Goal: Task Accomplishment & Management: Manage account settings

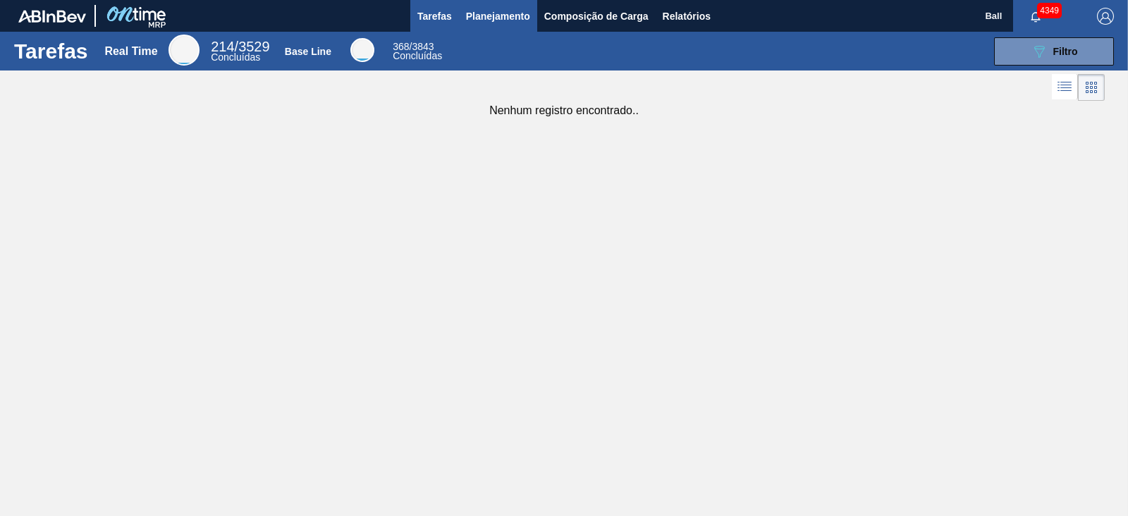
click at [490, 16] on span "Planejamento" at bounding box center [498, 16] width 64 height 17
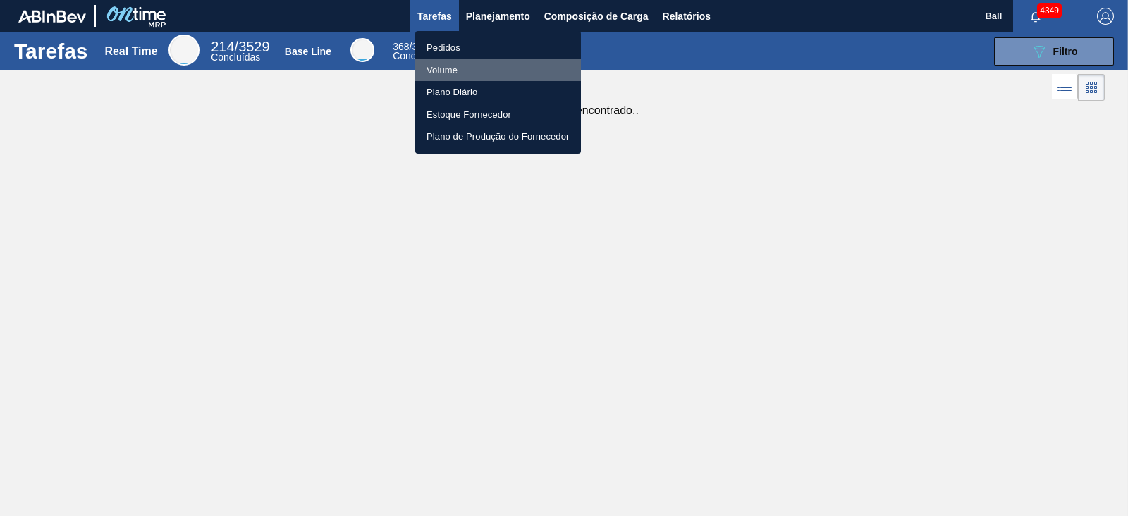
click at [458, 67] on li "Volume" at bounding box center [498, 70] width 166 height 23
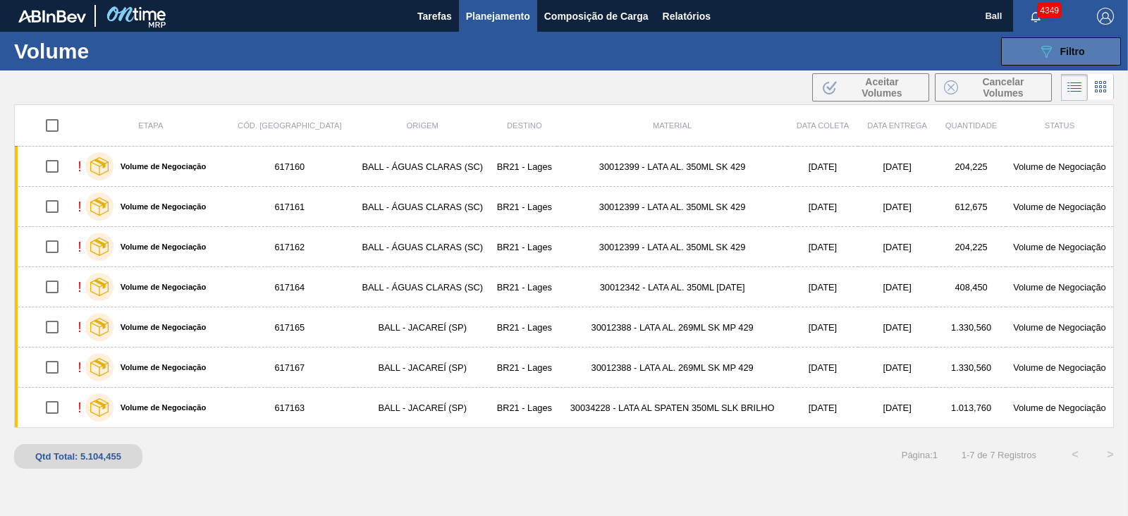
click at [1096, 57] on button "089F7B8B-B2A5-4AFE-B5C0-19BA573D28AC Filtro" at bounding box center [1061, 51] width 120 height 28
click at [1074, 35] on div "089F7B8B-B2A5-4AFE-B5C0-19BA573D28AC Filtro Código Volume Etapa Volume de Negoc…" at bounding box center [670, 51] width 902 height 42
click at [1074, 58] on div "089F7B8B-B2A5-4AFE-B5C0-19BA573D28AC Filtro" at bounding box center [1061, 51] width 47 height 17
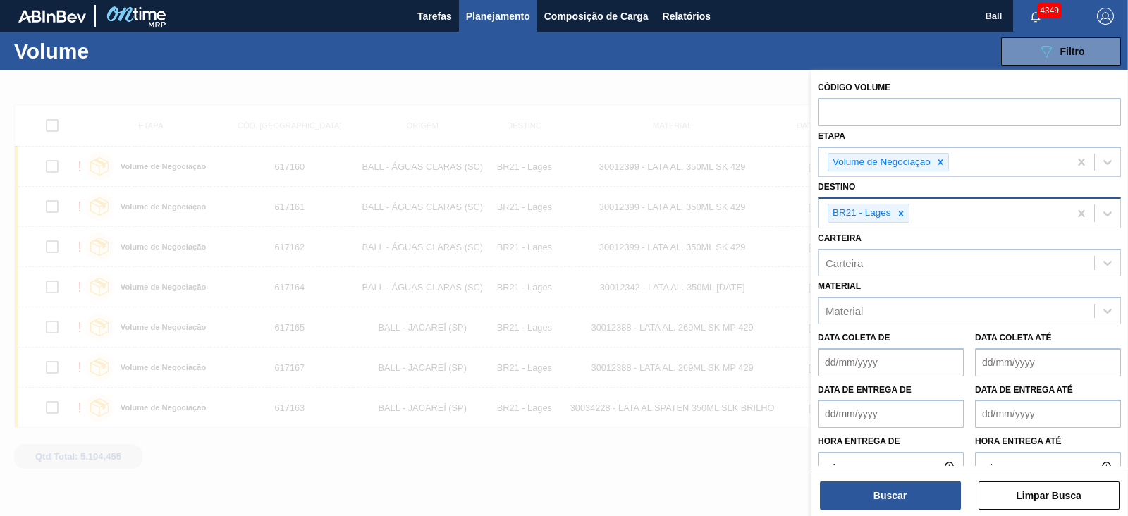
click at [980, 218] on div "BR21 - Lages" at bounding box center [944, 213] width 250 height 29
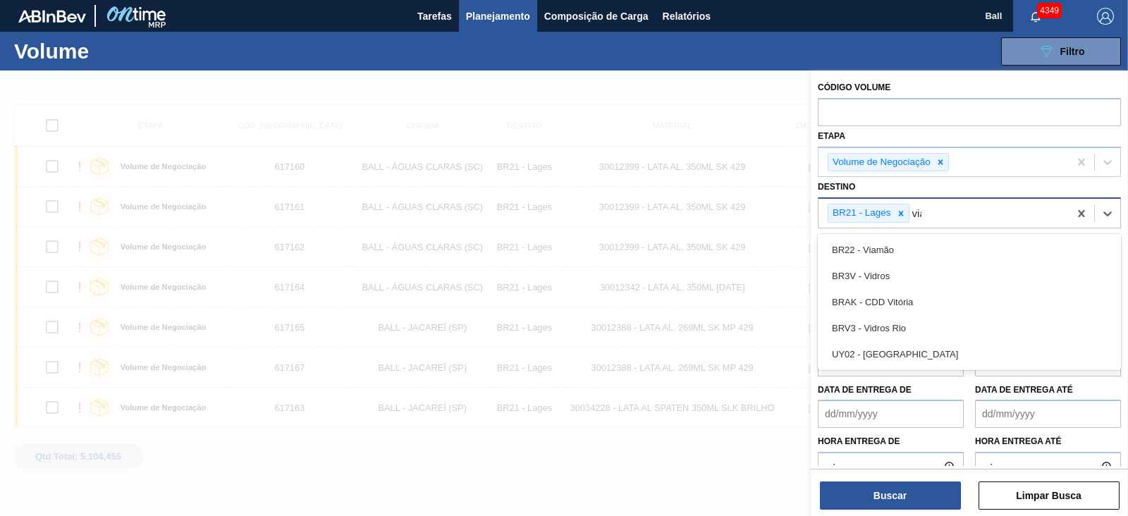
type input "viam"
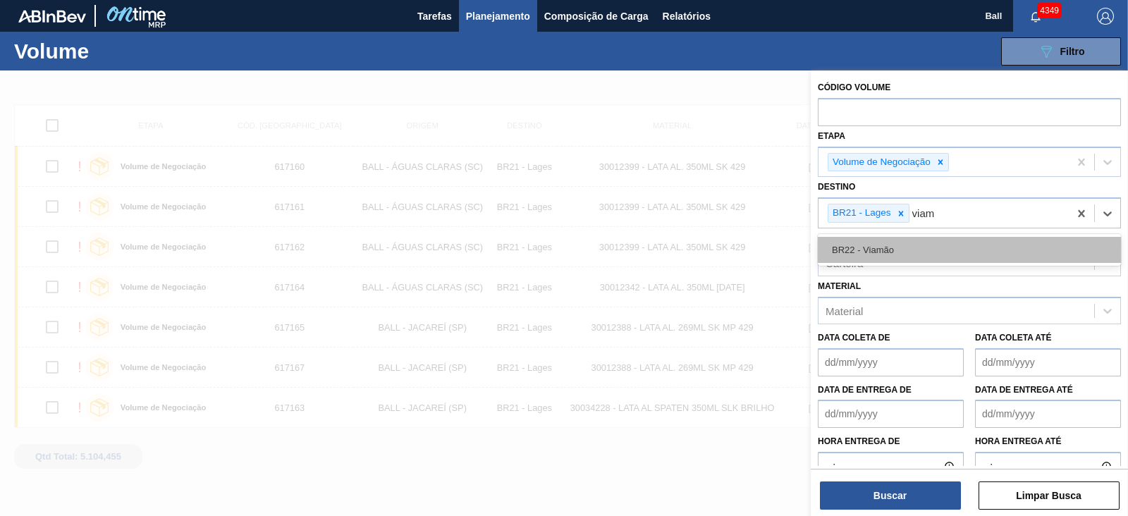
click at [909, 250] on div "BR22 - Viamão" at bounding box center [969, 250] width 303 height 26
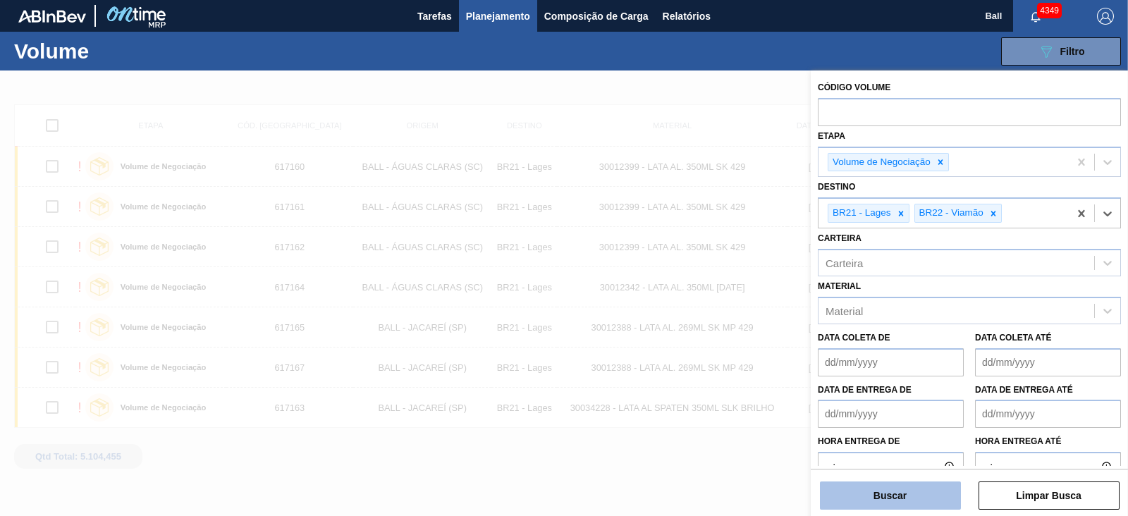
click at [886, 491] on button "Buscar" at bounding box center [890, 496] width 141 height 28
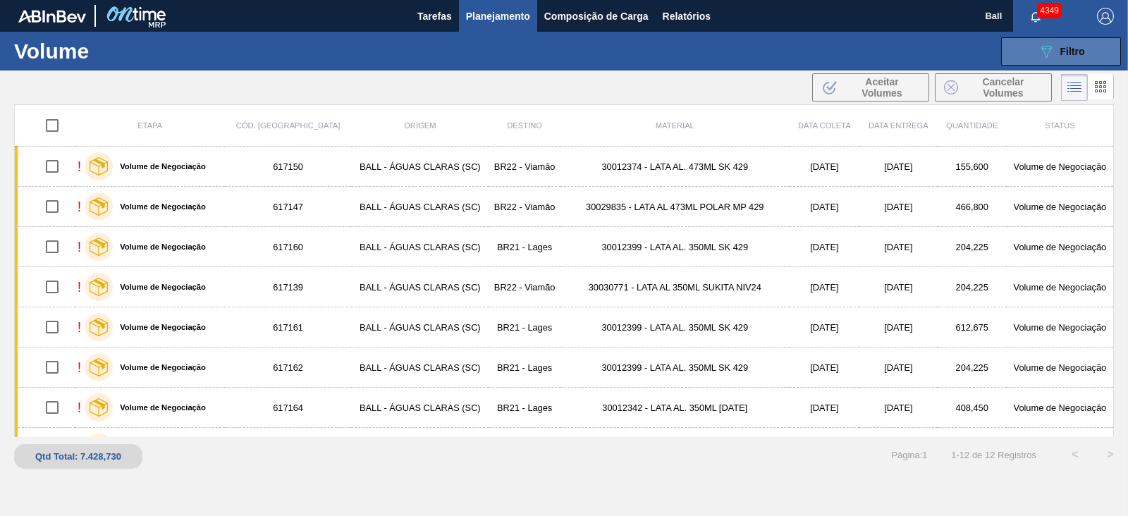
click at [1075, 56] on span "Filtro" at bounding box center [1072, 51] width 25 height 11
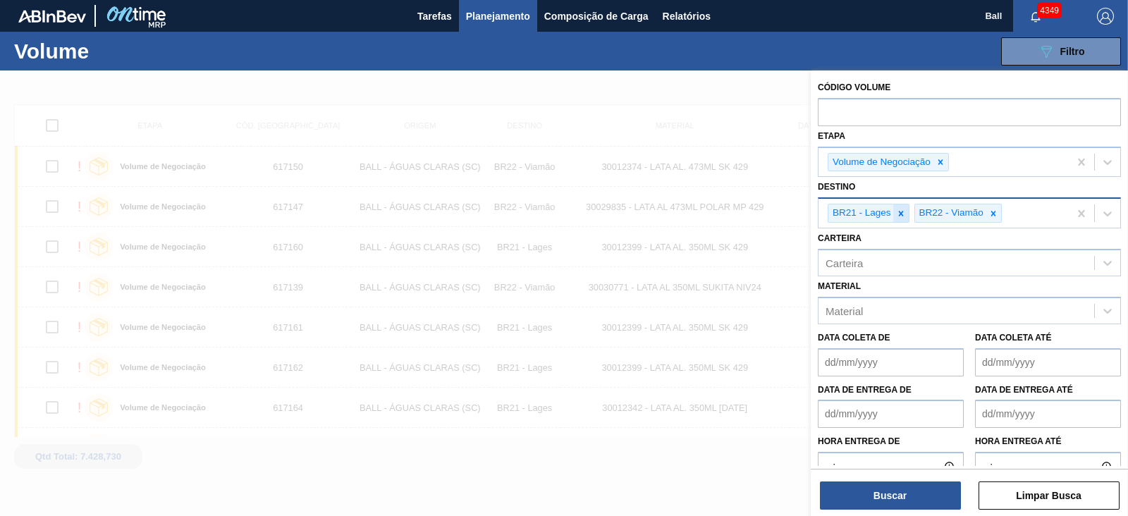
click at [899, 214] on icon at bounding box center [900, 213] width 5 height 5
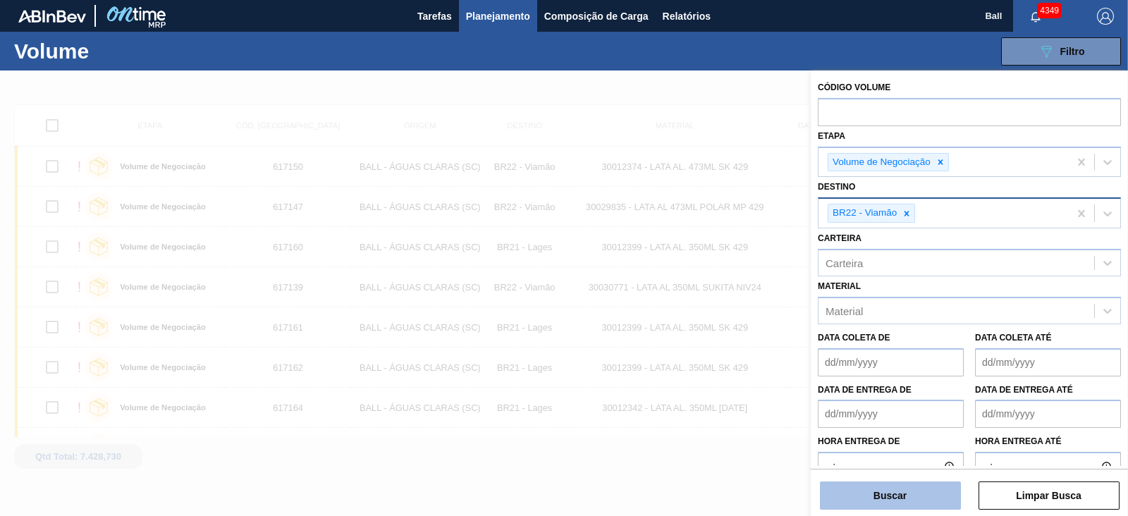
click at [911, 491] on button "Buscar" at bounding box center [890, 496] width 141 height 28
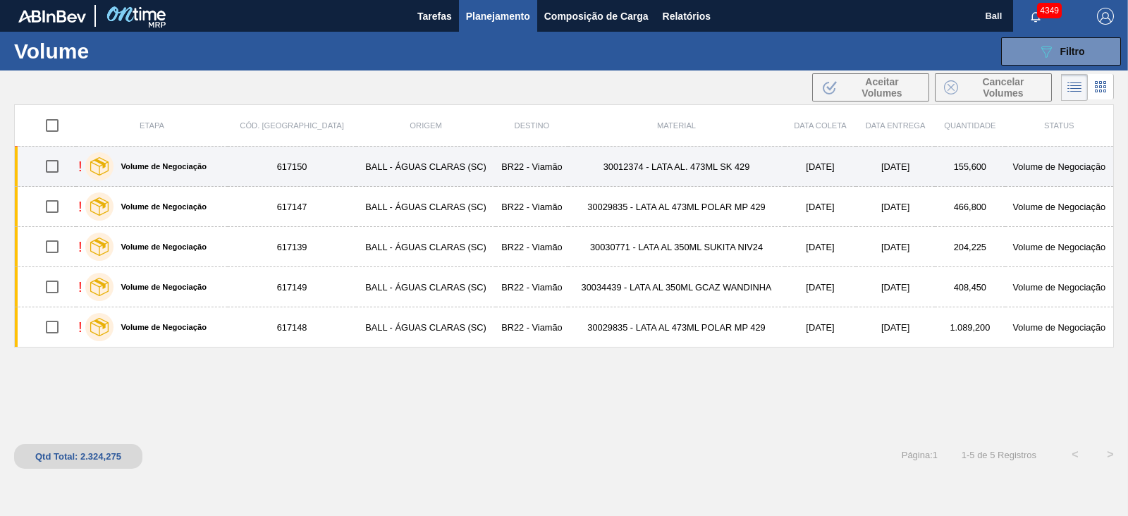
click at [401, 156] on td "BALL - ÁGUAS CLARAS (SC)" at bounding box center [426, 167] width 140 height 40
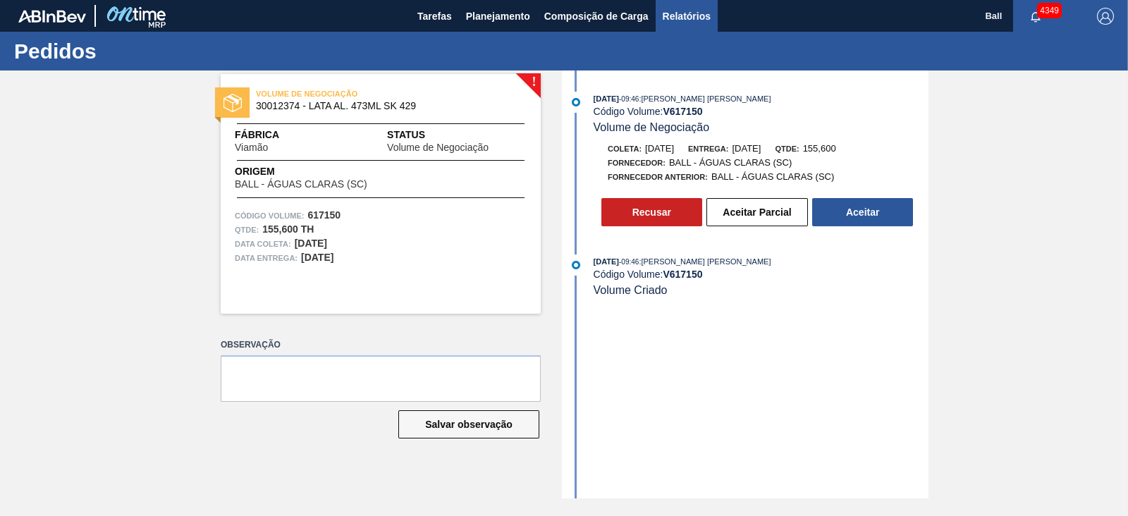
click at [679, 12] on span "Relatórios" at bounding box center [687, 16] width 48 height 17
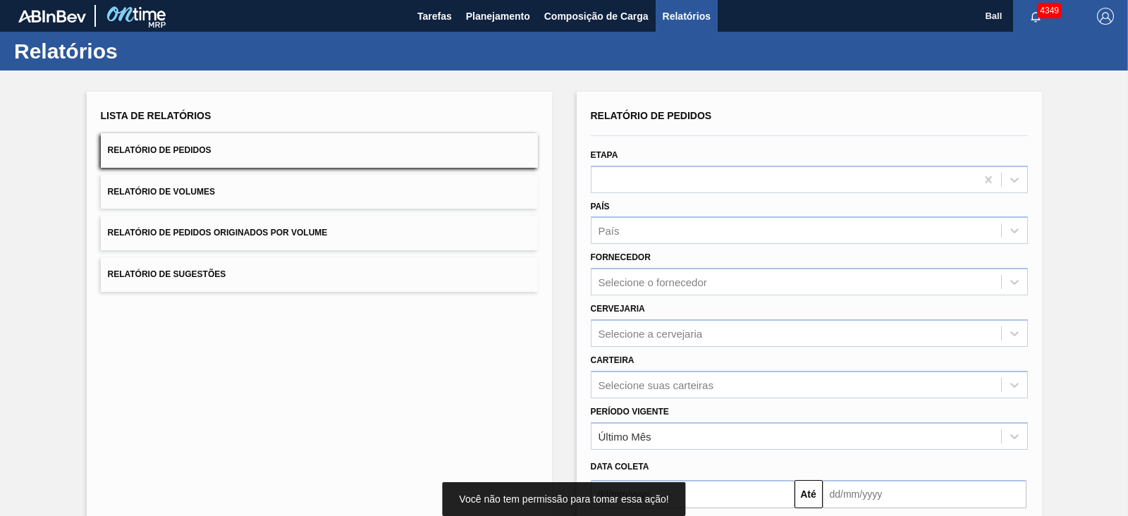
click at [245, 164] on button "Relatório de Pedidos" at bounding box center [319, 150] width 437 height 35
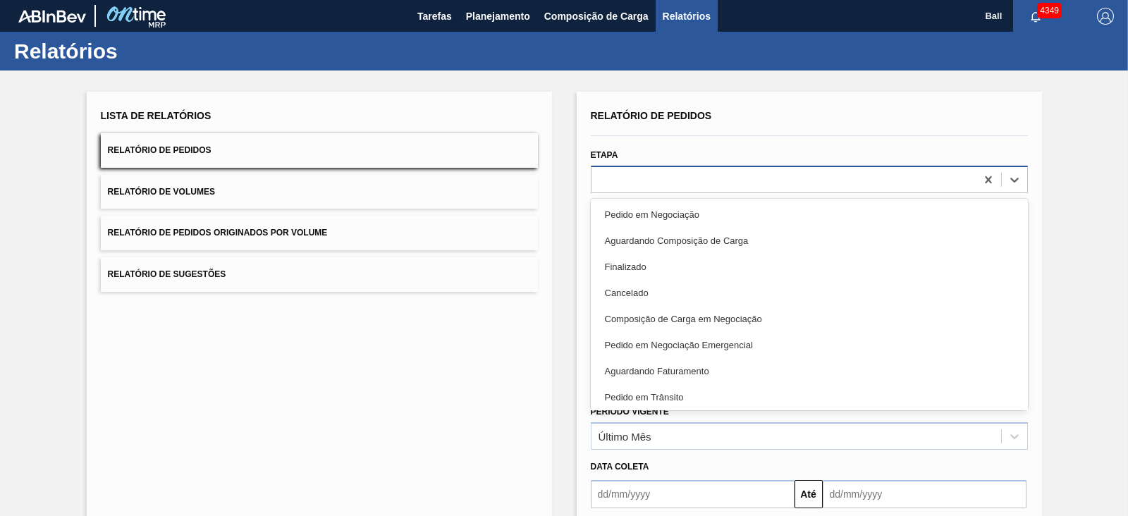
click at [701, 171] on div at bounding box center [784, 179] width 384 height 20
click at [551, 315] on div "Lista de Relatórios Relatório de Pedidos Relatório de Volumes Relatório de Pedi…" at bounding box center [564, 362] width 1128 height 582
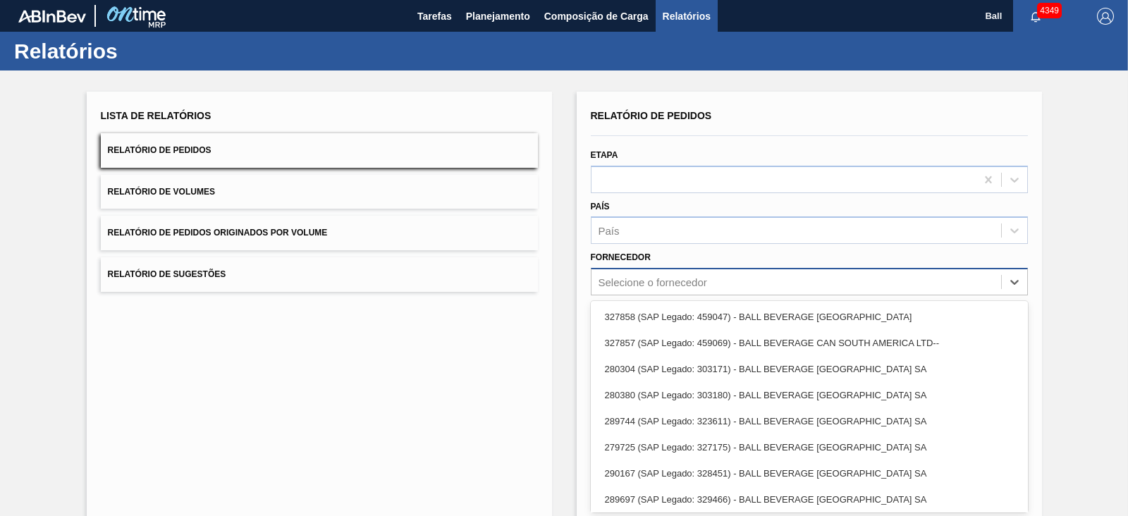
click at [680, 284] on div "Selecione o fornecedor" at bounding box center [653, 282] width 109 height 12
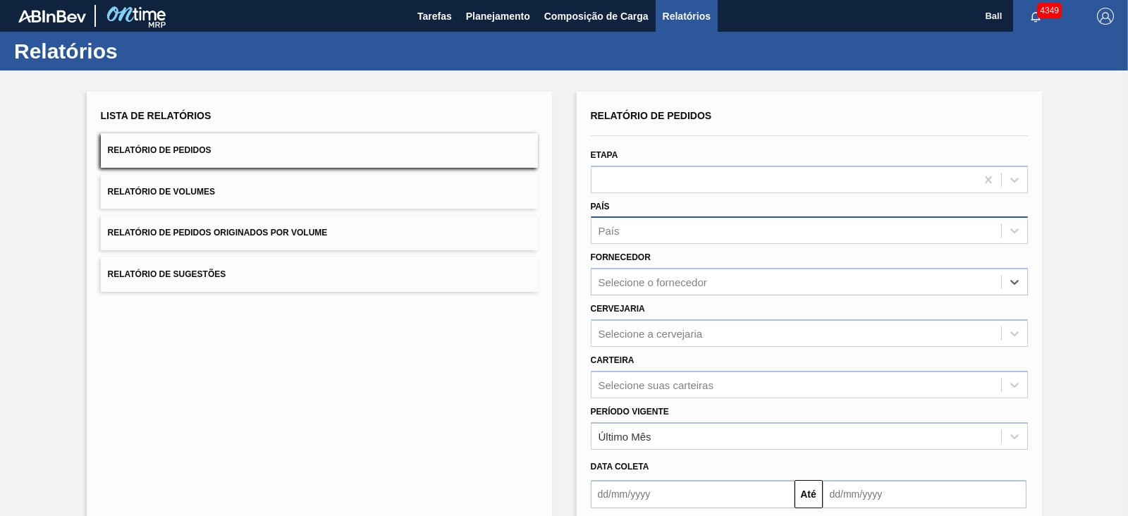
click at [666, 231] on div "País" at bounding box center [797, 231] width 410 height 20
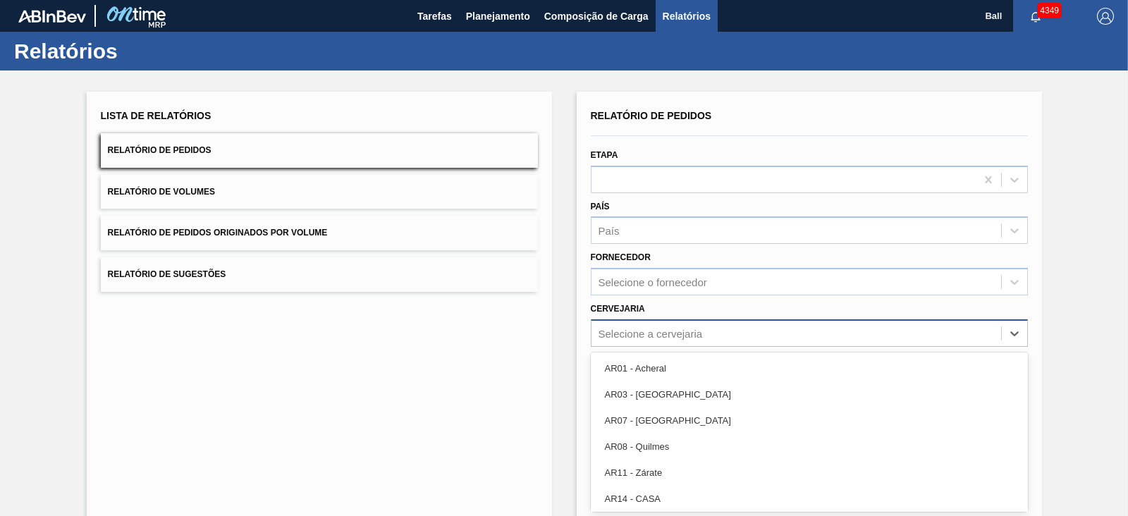
click at [672, 343] on div "option AR01 - Acheral focused, 1 of 92. 92 results available. Use Up and Down t…" at bounding box center [809, 332] width 437 height 27
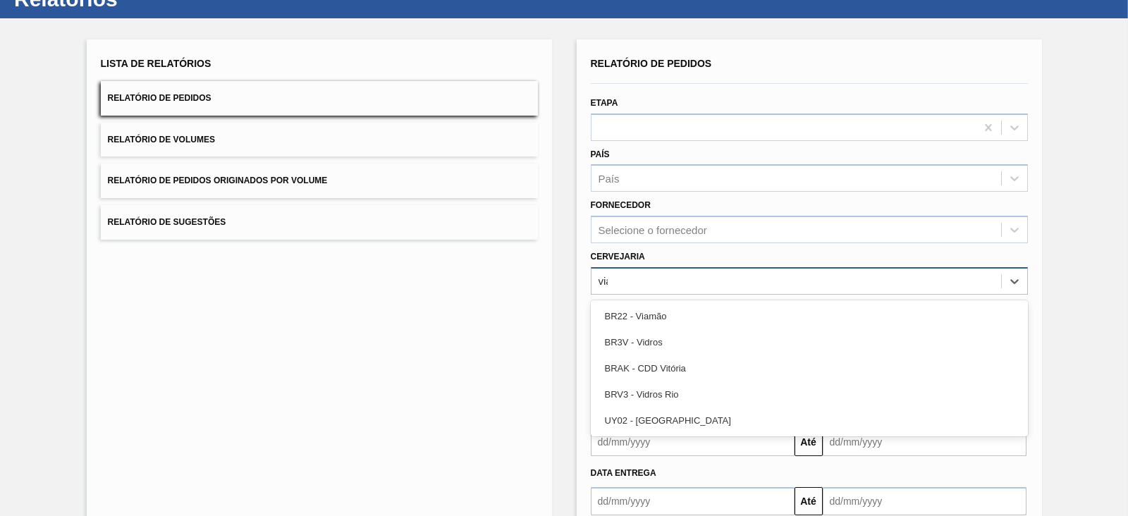
type input "viam"
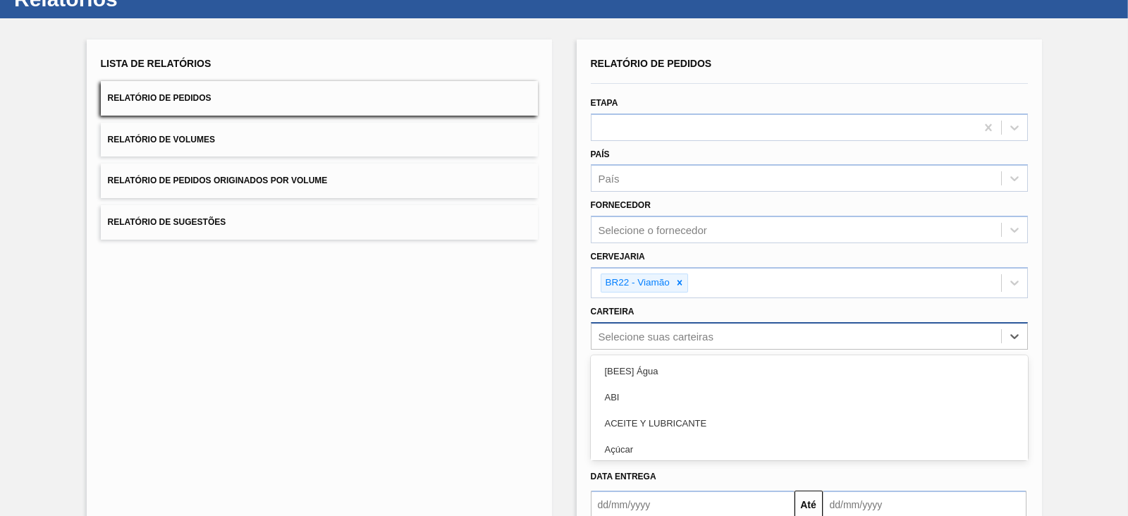
click at [680, 326] on div "option [BEES] Água focused, 1 of 101. 101 results available. Use Up and Down to…" at bounding box center [809, 335] width 437 height 27
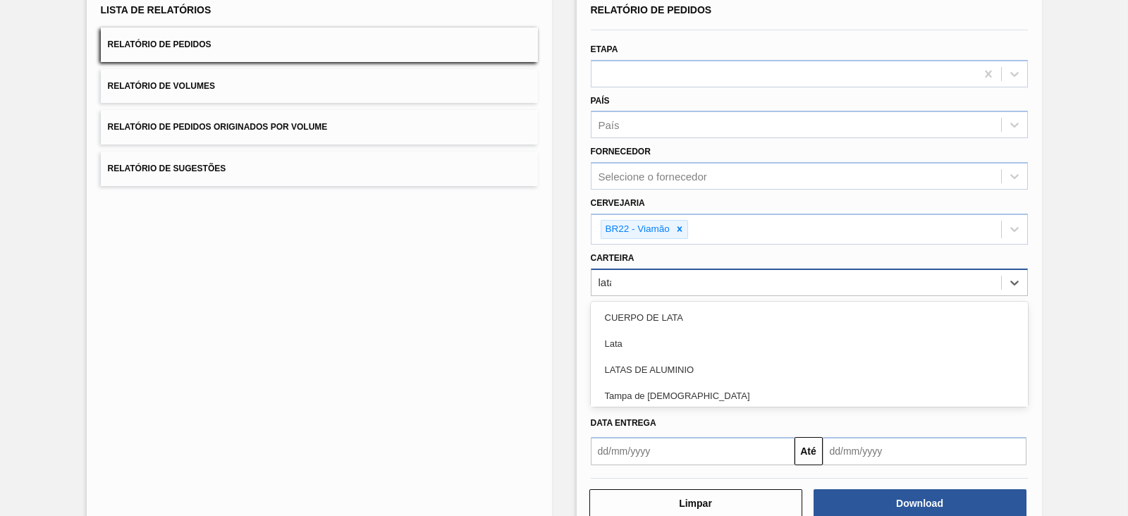
type input "latas"
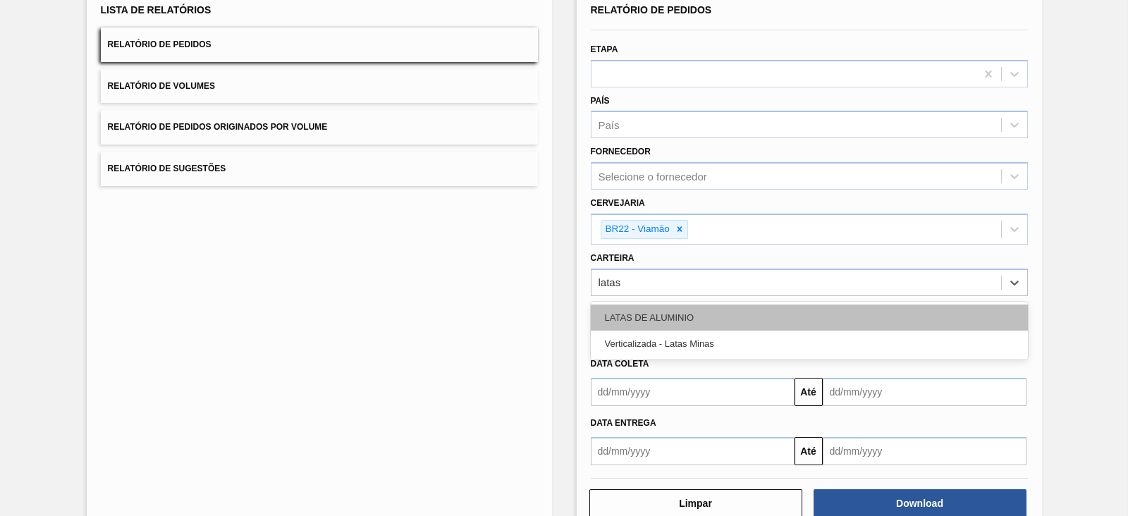
click at [672, 318] on div "LATAS DE ALUMINIO" at bounding box center [809, 318] width 437 height 26
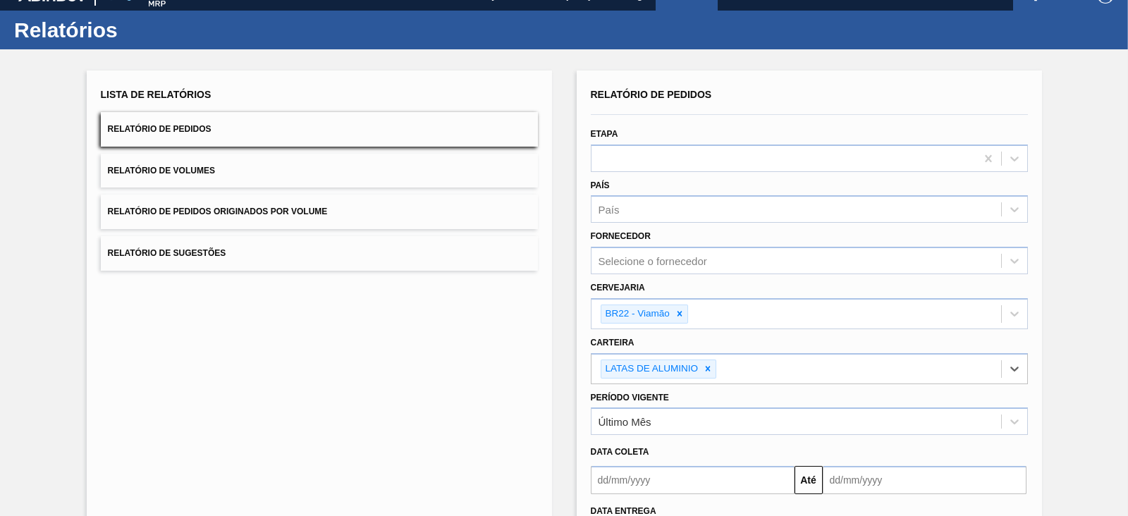
scroll to position [0, 0]
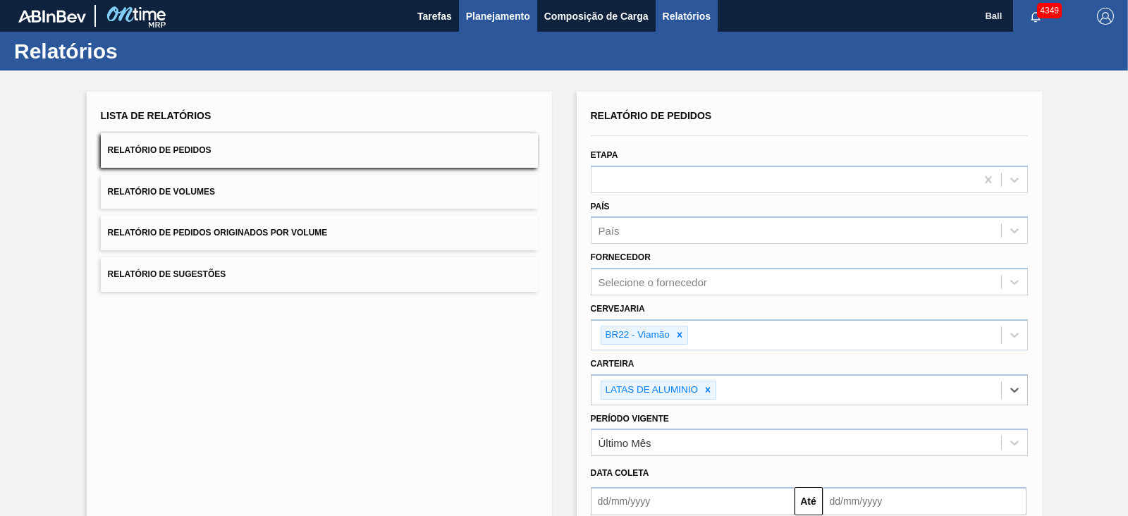
click at [494, 12] on span "Planejamento" at bounding box center [498, 16] width 64 height 17
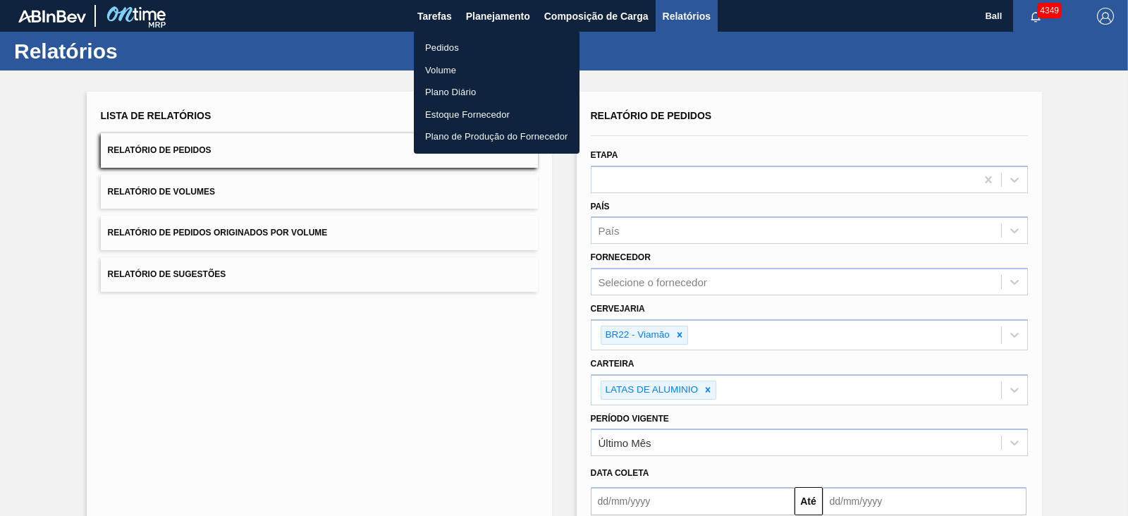
click at [455, 46] on li "Pedidos" at bounding box center [497, 48] width 166 height 23
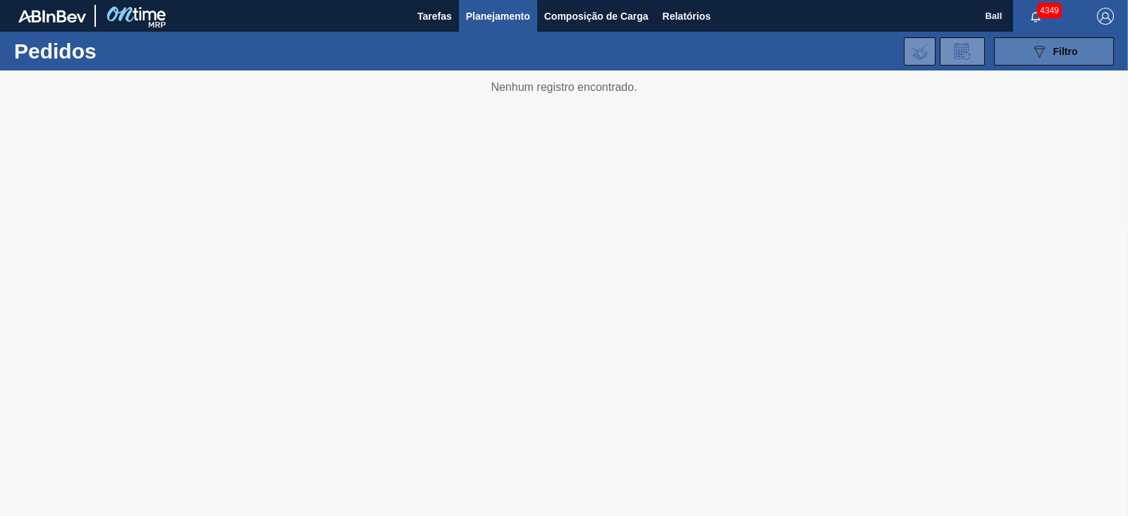
click at [1054, 54] on span "Filtro" at bounding box center [1065, 51] width 25 height 11
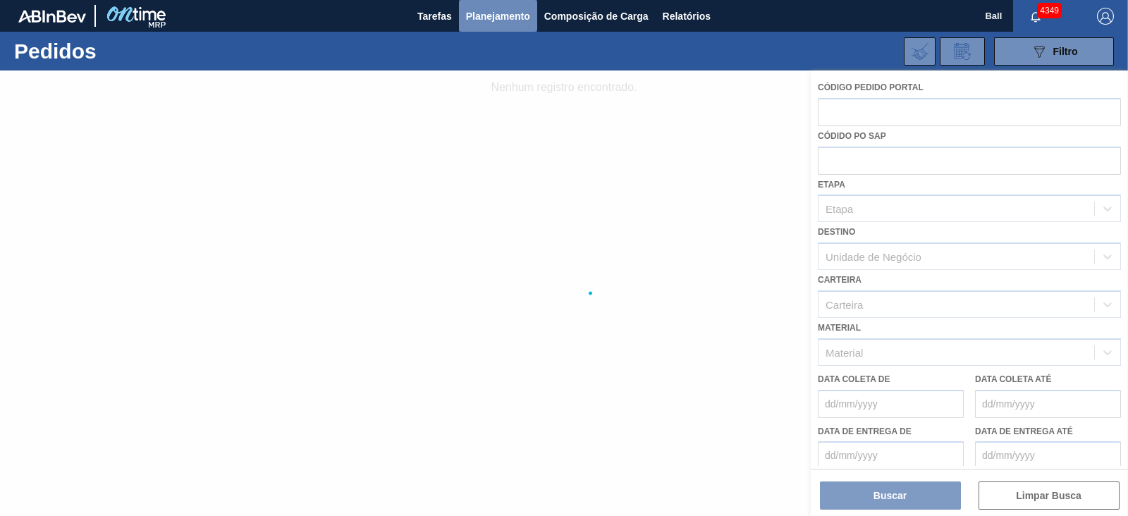
click at [482, 19] on span "Planejamento" at bounding box center [498, 16] width 64 height 17
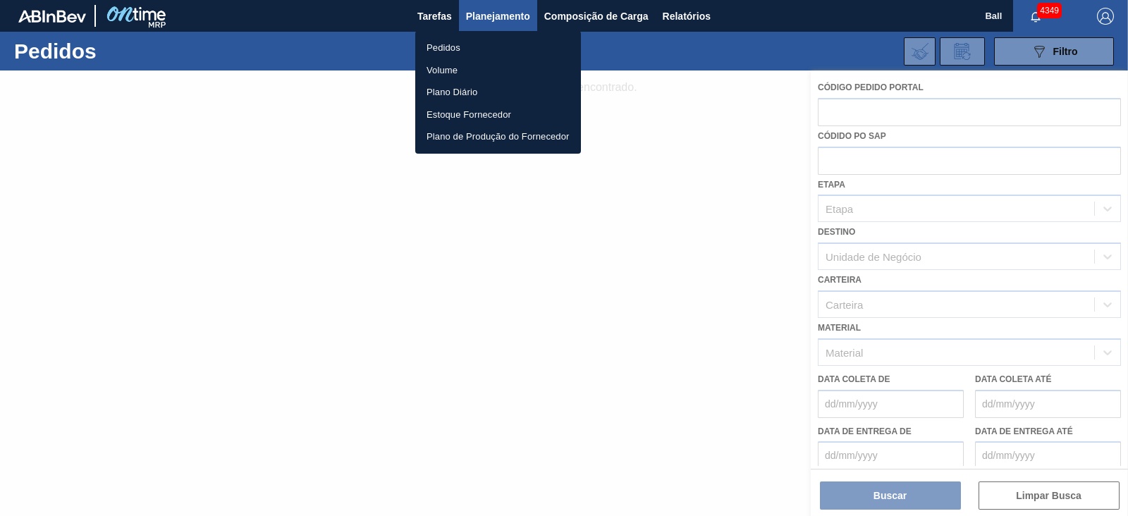
click at [453, 240] on div at bounding box center [564, 258] width 1128 height 516
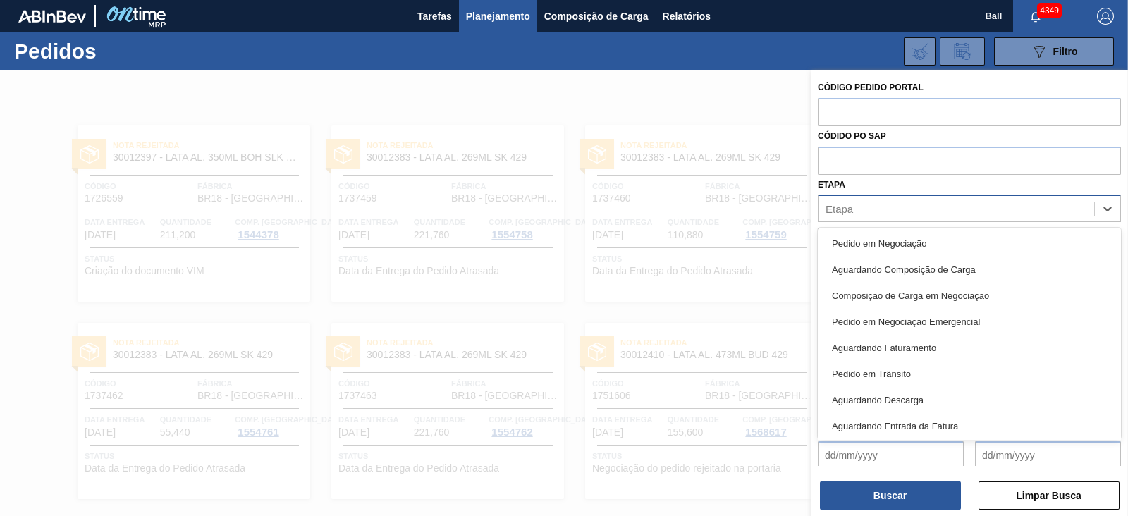
click at [909, 197] on div "Etapa" at bounding box center [969, 208] width 303 height 27
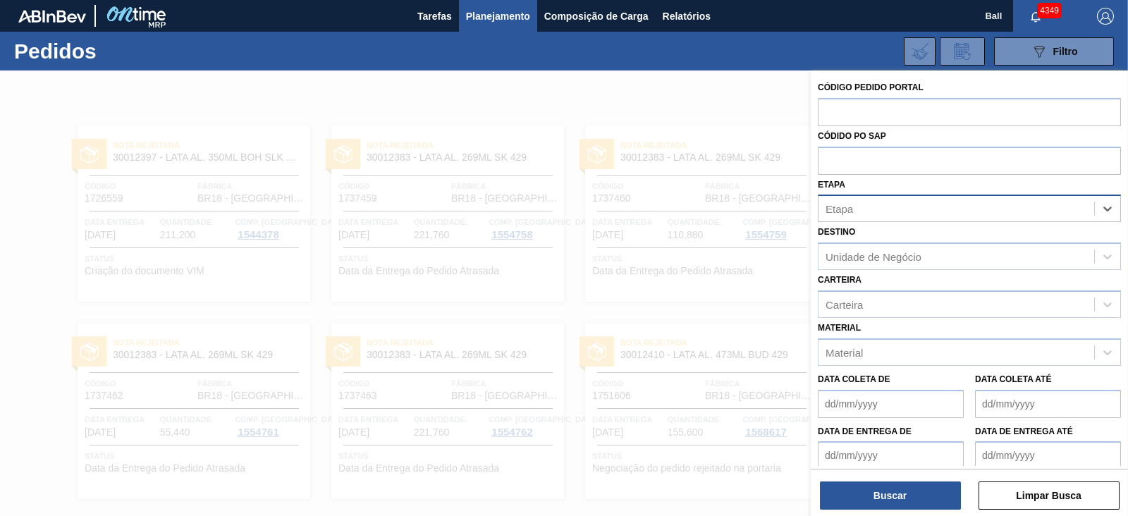
click at [909, 197] on div "Etapa" at bounding box center [969, 208] width 303 height 27
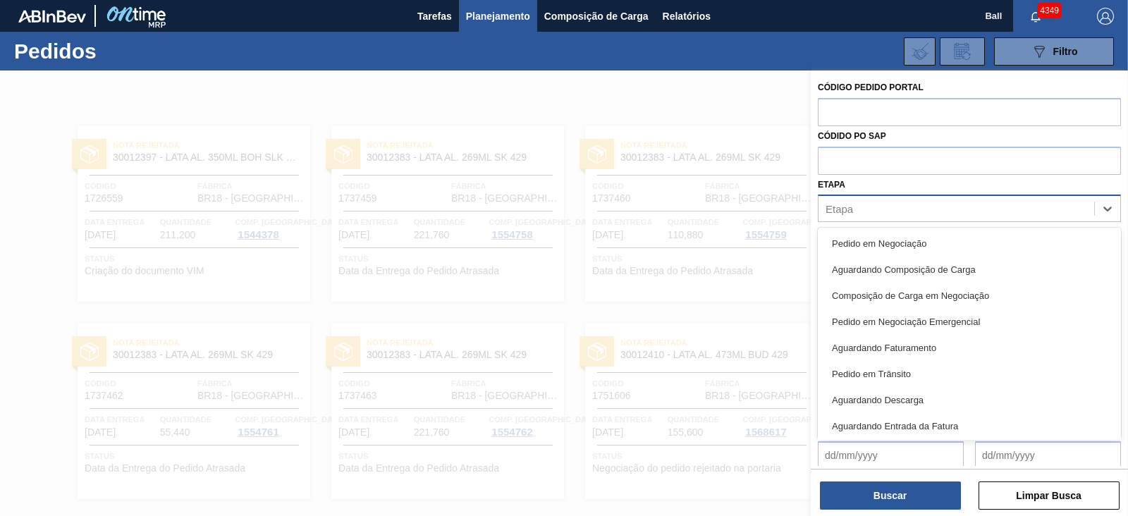
click at [914, 219] on div "Etapa" at bounding box center [969, 208] width 303 height 27
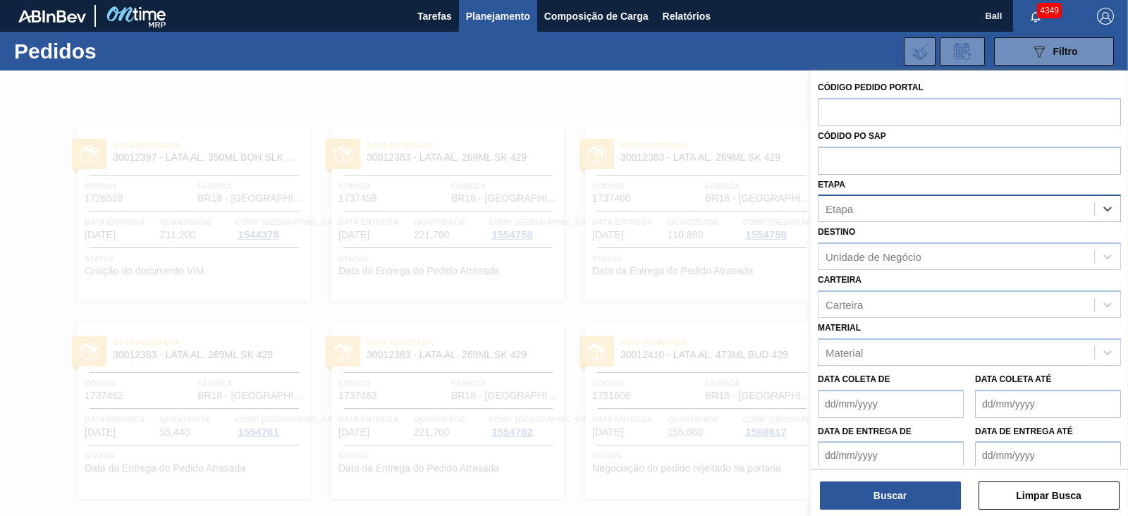
click at [914, 219] on div "Etapa" at bounding box center [969, 208] width 303 height 27
click at [750, 169] on div at bounding box center [564, 329] width 1128 height 516
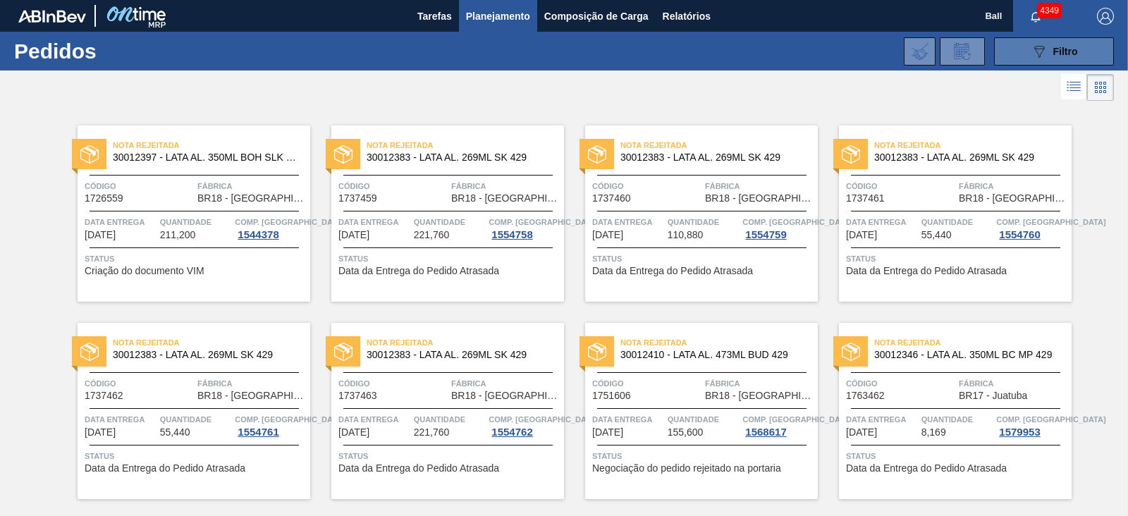
click at [1023, 51] on button "089F7B8B-B2A5-4AFE-B5C0-19BA573D28AC Filtro" at bounding box center [1054, 51] width 120 height 28
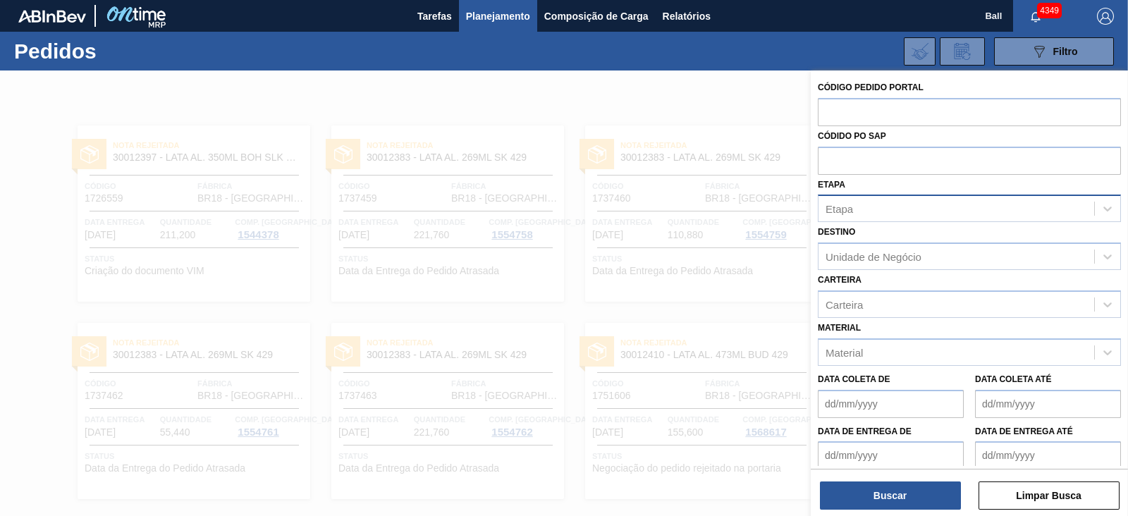
click at [927, 207] on div "Etapa" at bounding box center [957, 209] width 276 height 20
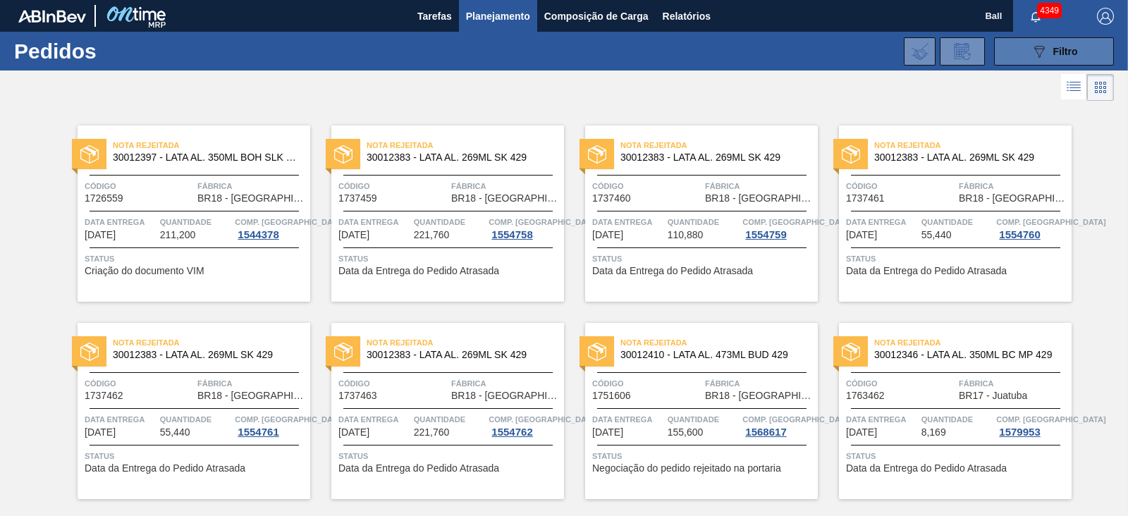
click at [1036, 52] on icon "089F7B8B-B2A5-4AFE-B5C0-19BA573D28AC" at bounding box center [1039, 51] width 17 height 17
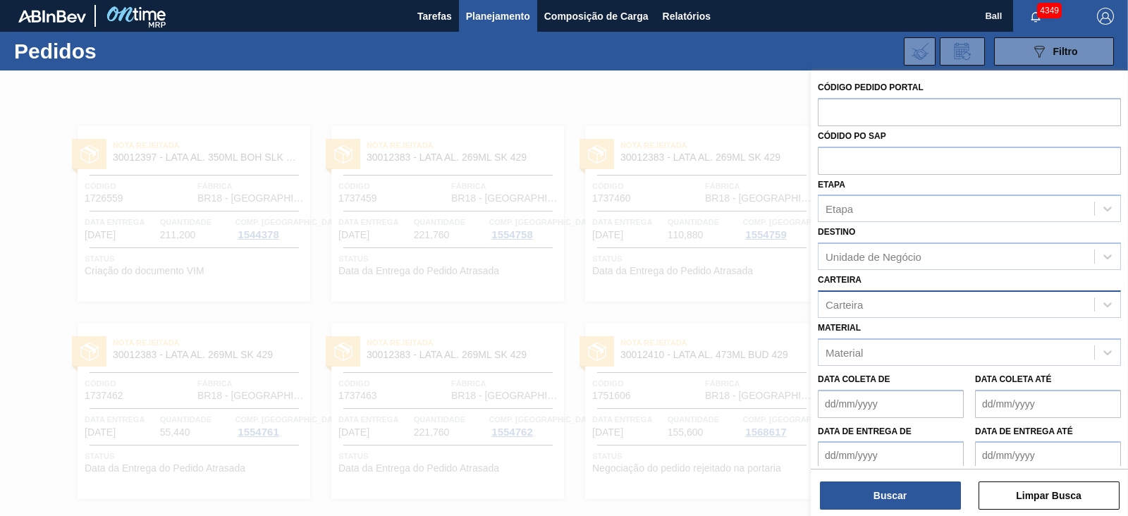
click at [912, 304] on div "Carteira" at bounding box center [957, 304] width 276 height 20
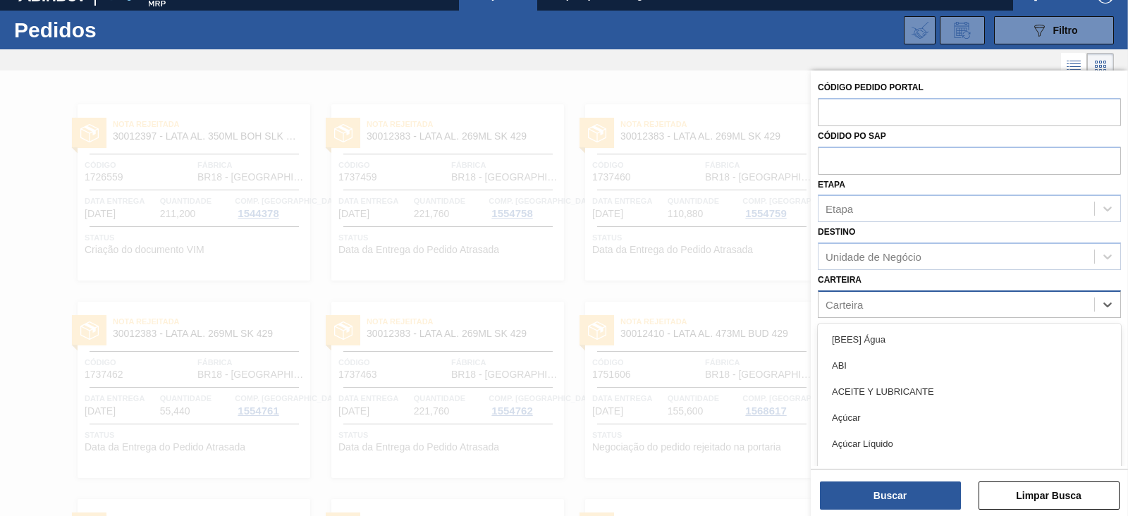
scroll to position [23, 0]
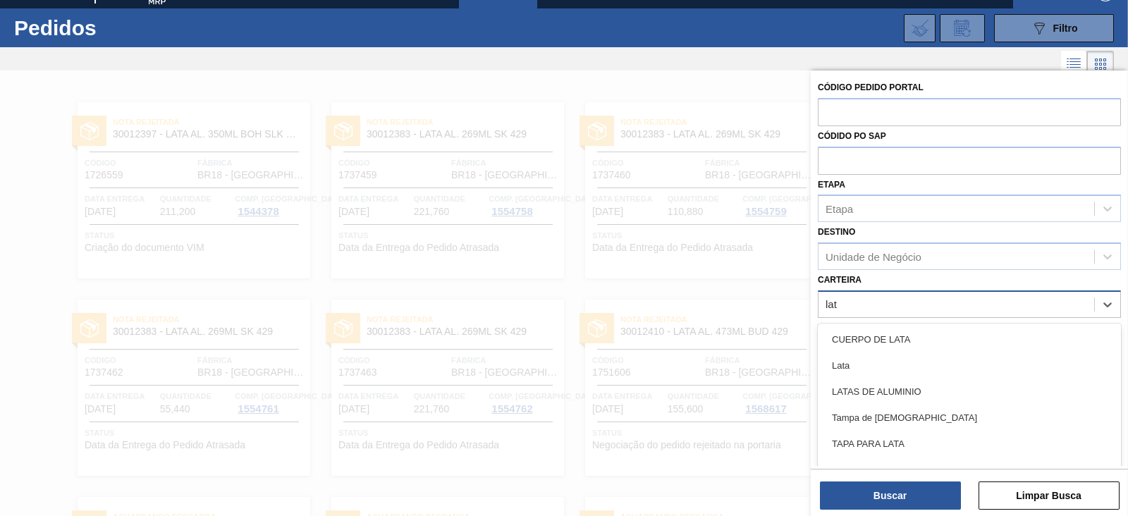
type input "lata"
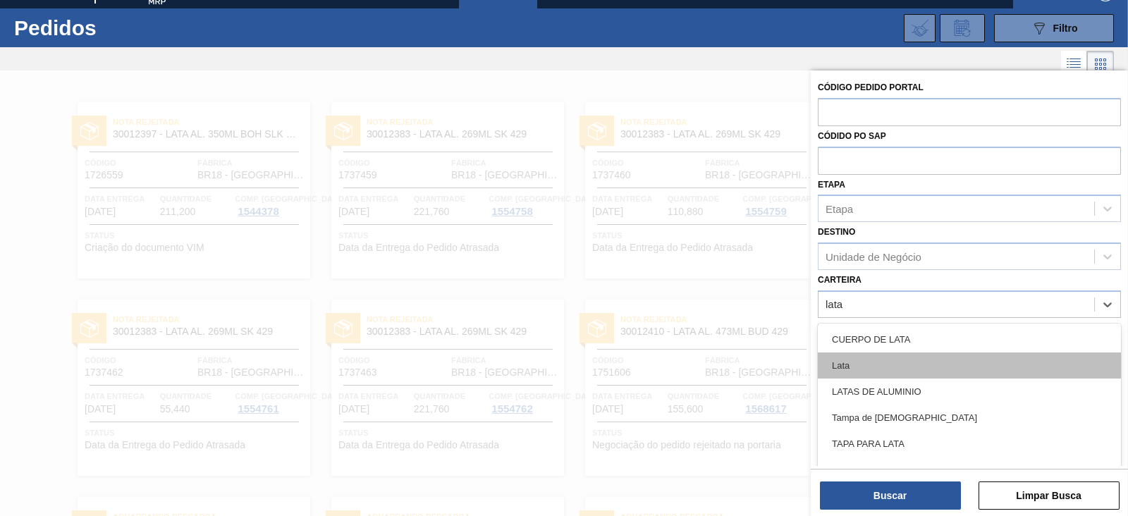
click at [860, 364] on div "Lata" at bounding box center [969, 366] width 303 height 26
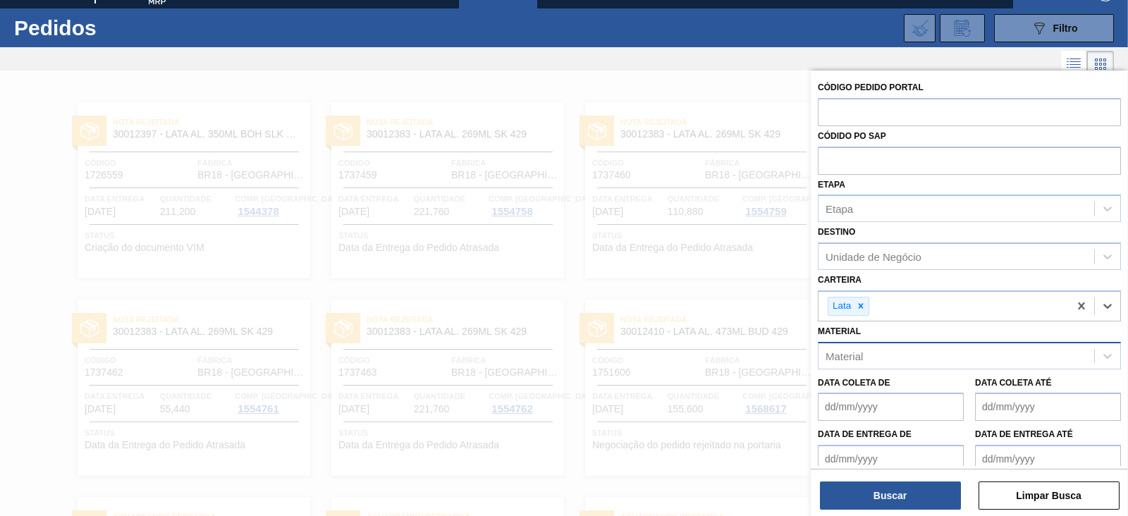
click at [918, 364] on div "Material" at bounding box center [957, 355] width 276 height 20
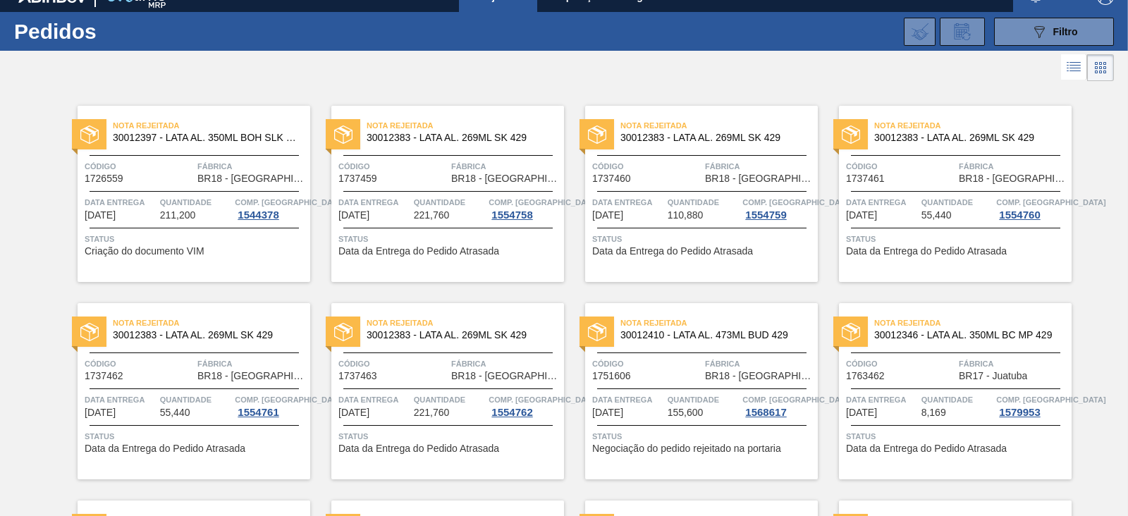
scroll to position [0, 0]
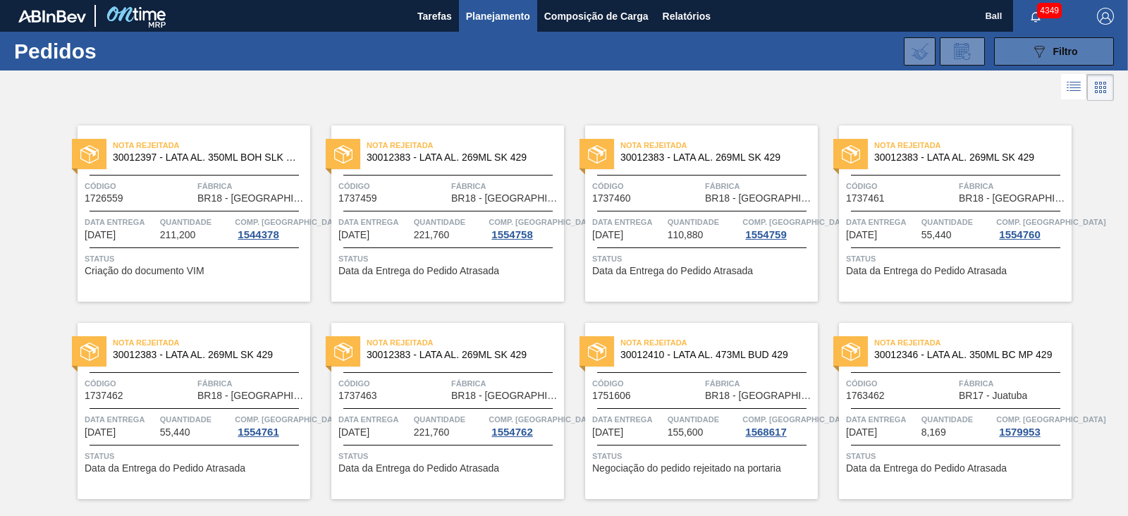
drag, startPoint x: 1036, startPoint y: 34, endPoint x: 1039, endPoint y: 42, distance: 8.7
click at [1036, 34] on div "089F7B8B-B2A5-4AFE-B5C0-19BA573D28AC Filtro Código Pedido Portal Códido PO SAP …" at bounding box center [670, 51] width 902 height 42
click at [1039, 47] on icon "089F7B8B-B2A5-4AFE-B5C0-19BA573D28AC" at bounding box center [1039, 51] width 17 height 17
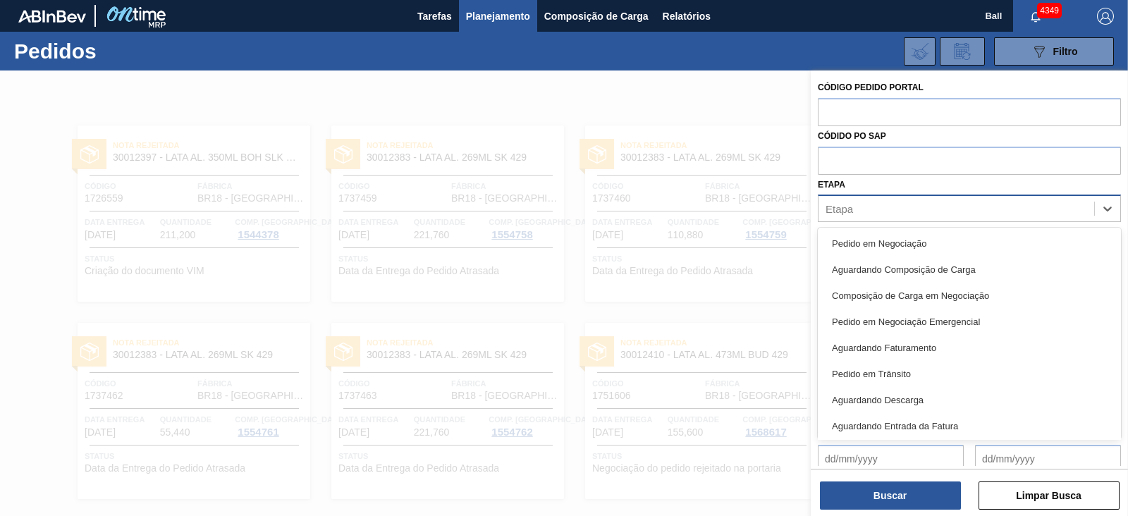
click at [892, 213] on div "Etapa" at bounding box center [957, 209] width 276 height 20
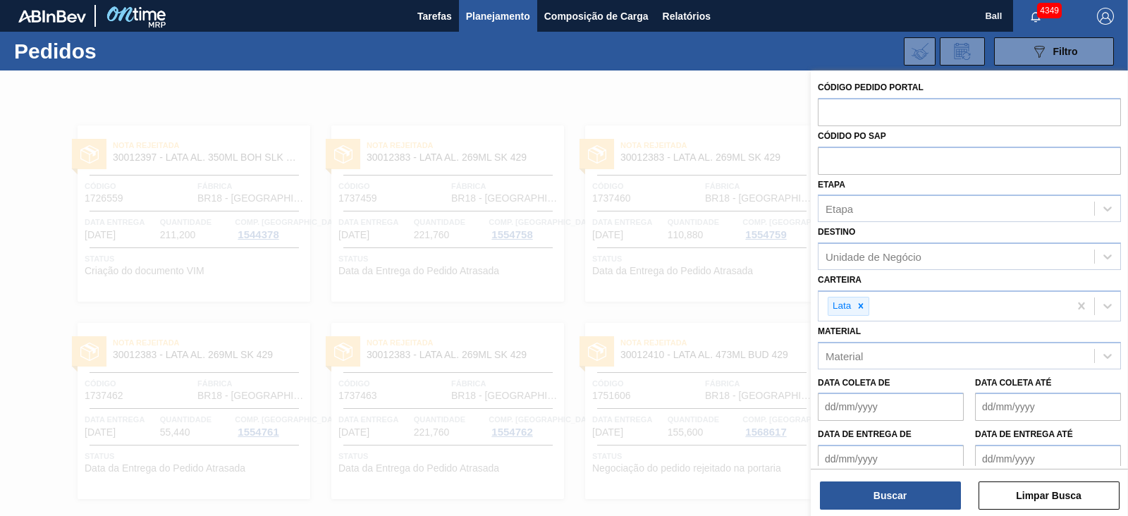
click at [714, 142] on div at bounding box center [564, 329] width 1128 height 516
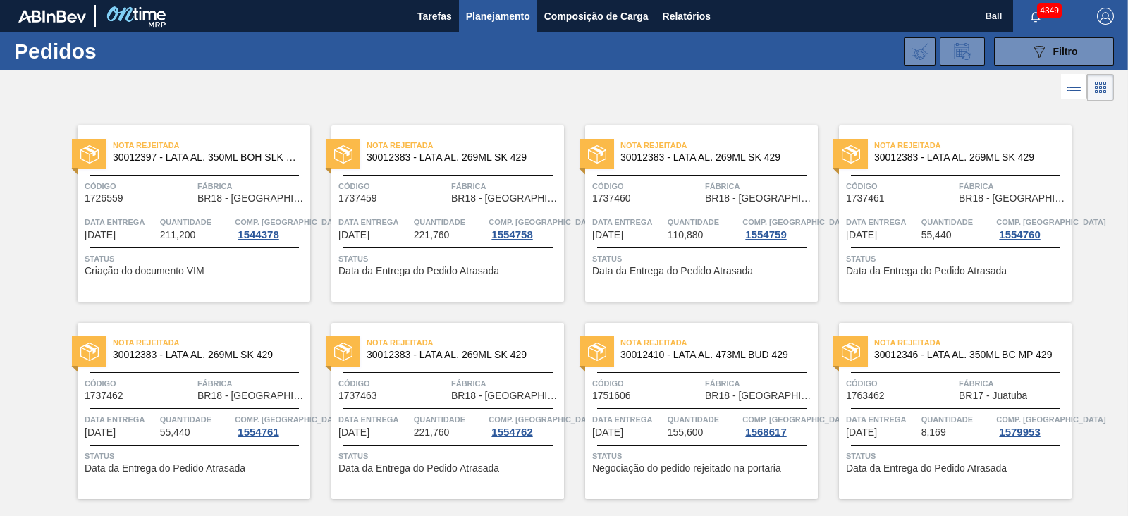
click at [515, 18] on span "Planejamento" at bounding box center [498, 16] width 64 height 17
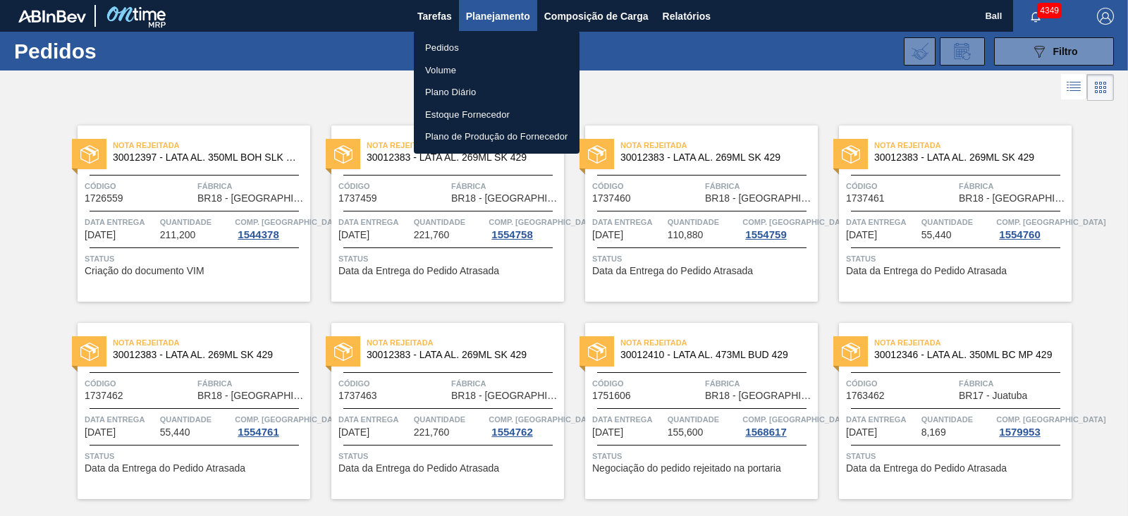
click at [224, 61] on div at bounding box center [564, 258] width 1128 height 516
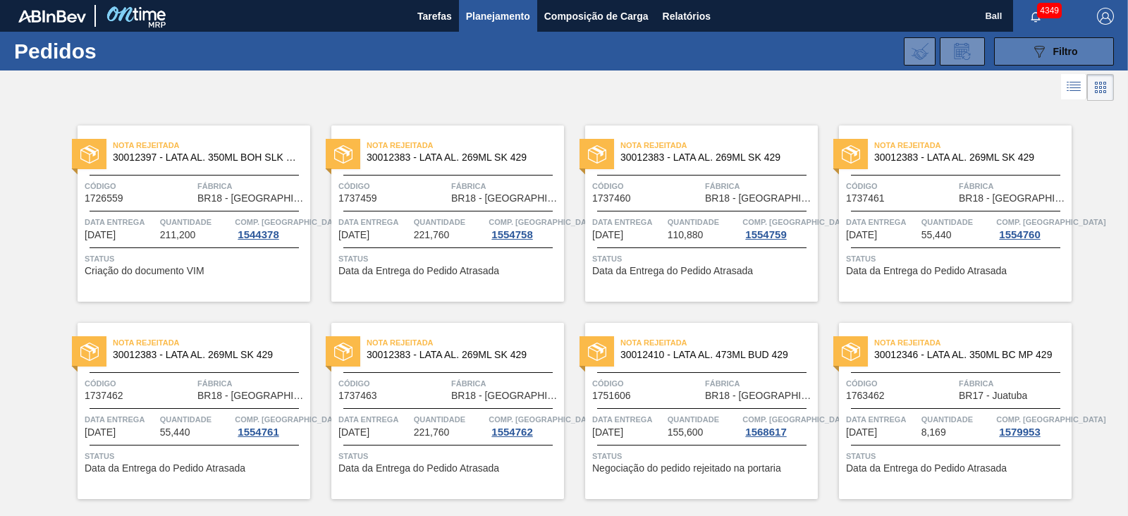
click at [1057, 61] on button "089F7B8B-B2A5-4AFE-B5C0-19BA573D28AC Filtro" at bounding box center [1054, 51] width 120 height 28
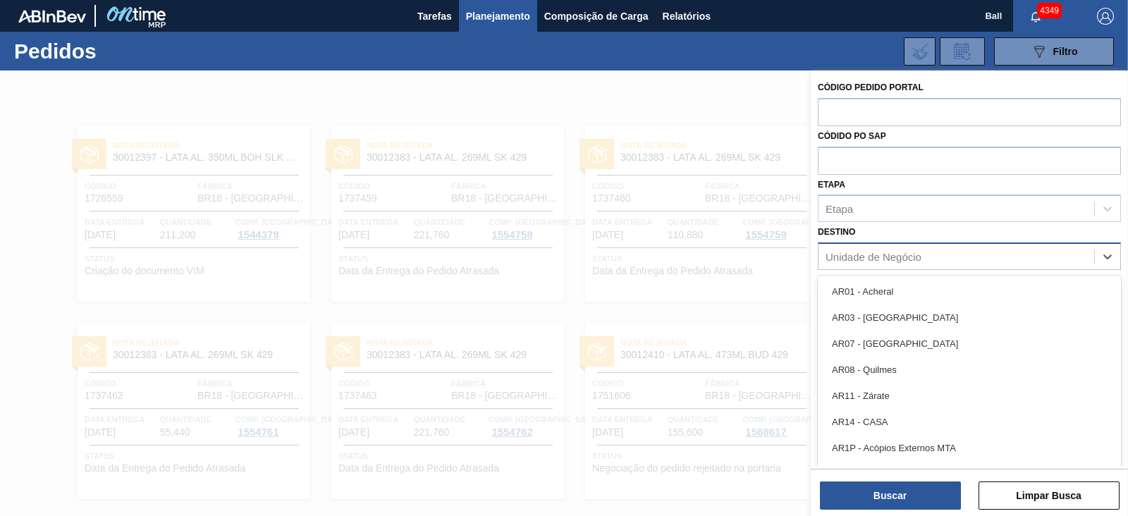
click at [931, 264] on div "Unidade de Negócio" at bounding box center [957, 257] width 276 height 20
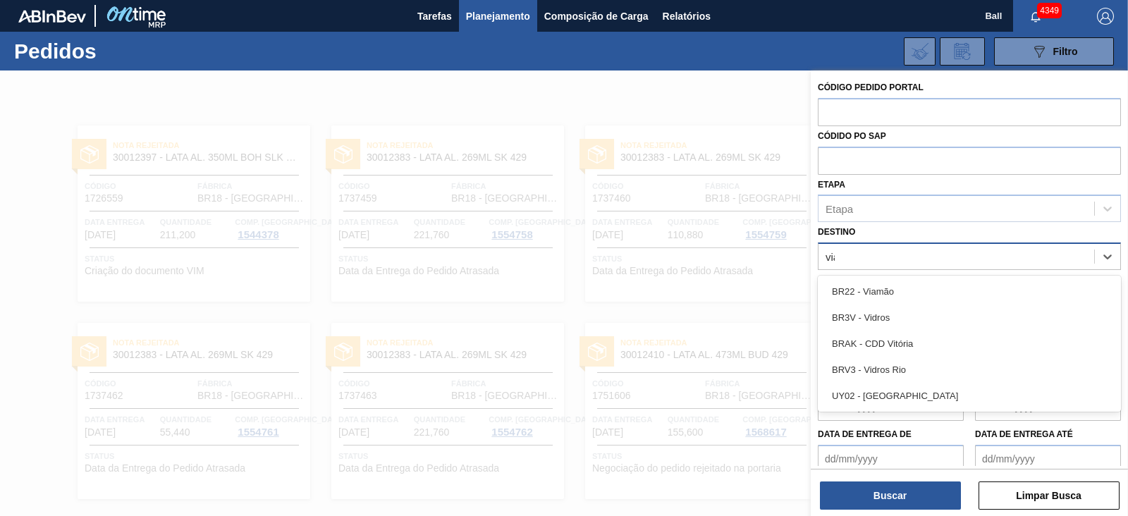
type input "viam"
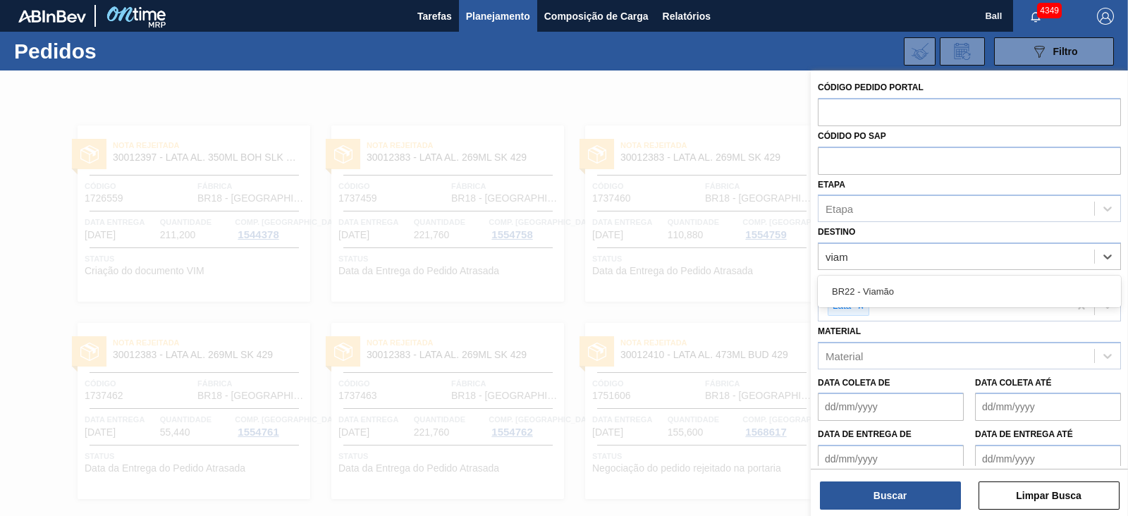
drag, startPoint x: 917, startPoint y: 298, endPoint x: 921, endPoint y: 290, distance: 8.6
click at [917, 298] on div "BR22 - Viamão" at bounding box center [969, 291] width 303 height 26
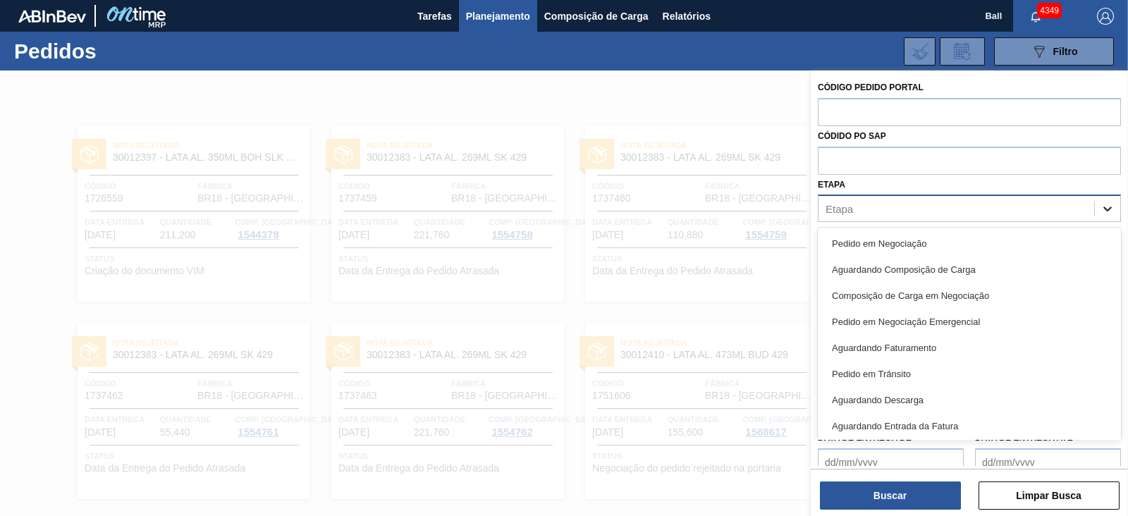
click at [1098, 205] on div at bounding box center [1107, 208] width 25 height 25
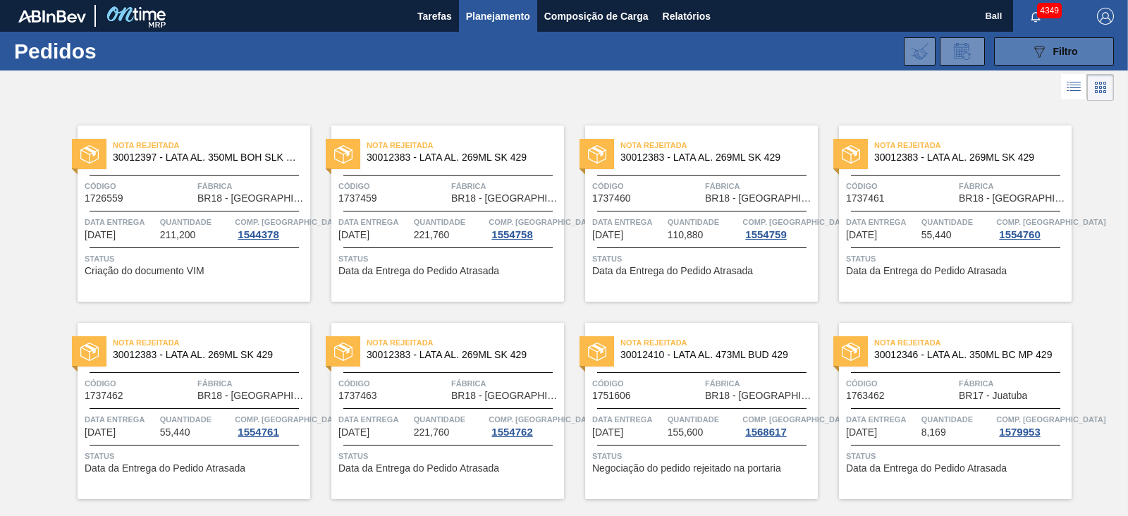
click at [1033, 61] on button "089F7B8B-B2A5-4AFE-B5C0-19BA573D28AC Filtro" at bounding box center [1054, 51] width 120 height 28
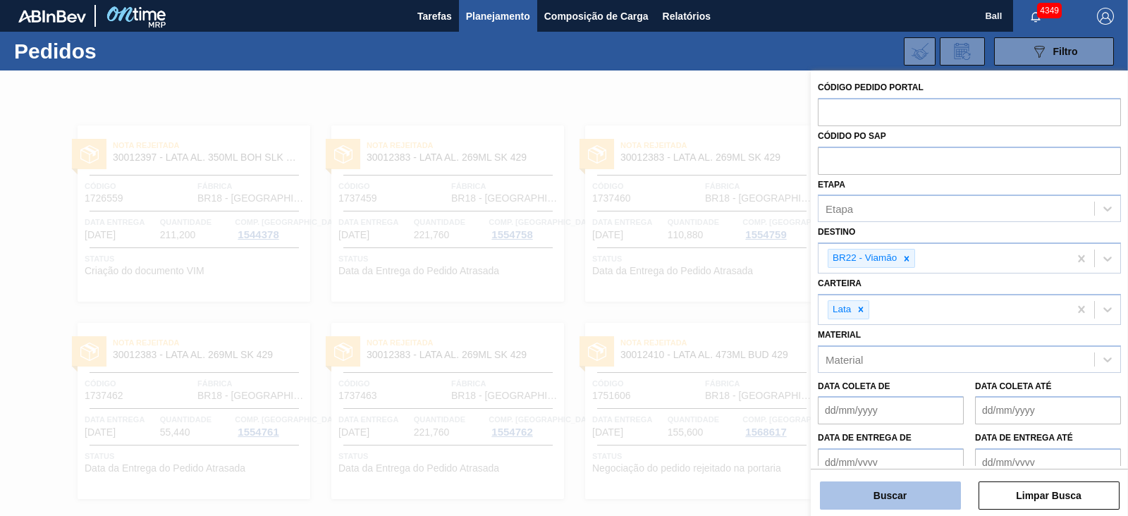
click at [927, 498] on button "Buscar" at bounding box center [890, 496] width 141 height 28
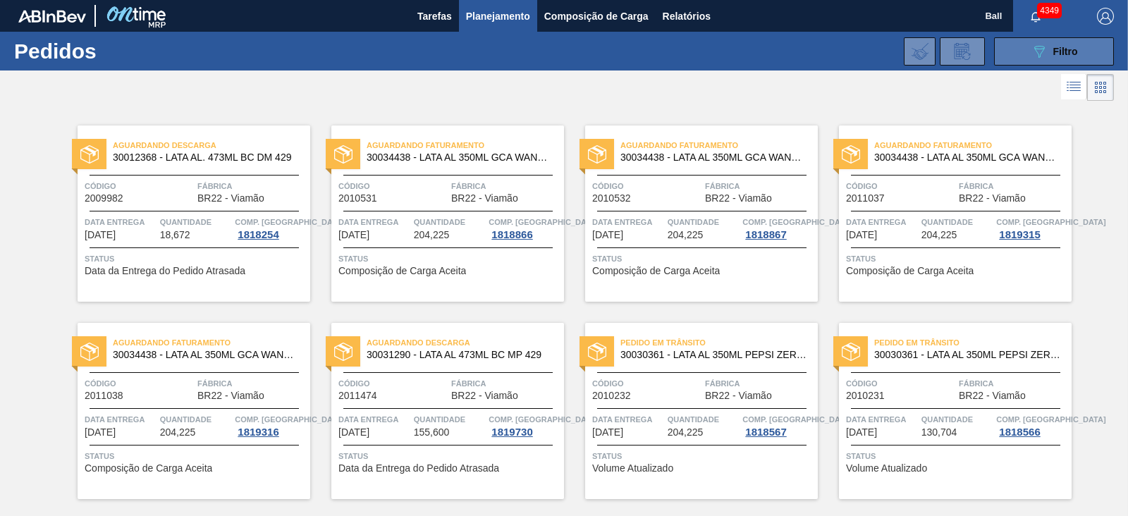
click at [1032, 54] on icon "089F7B8B-B2A5-4AFE-B5C0-19BA573D28AC" at bounding box center [1039, 51] width 17 height 17
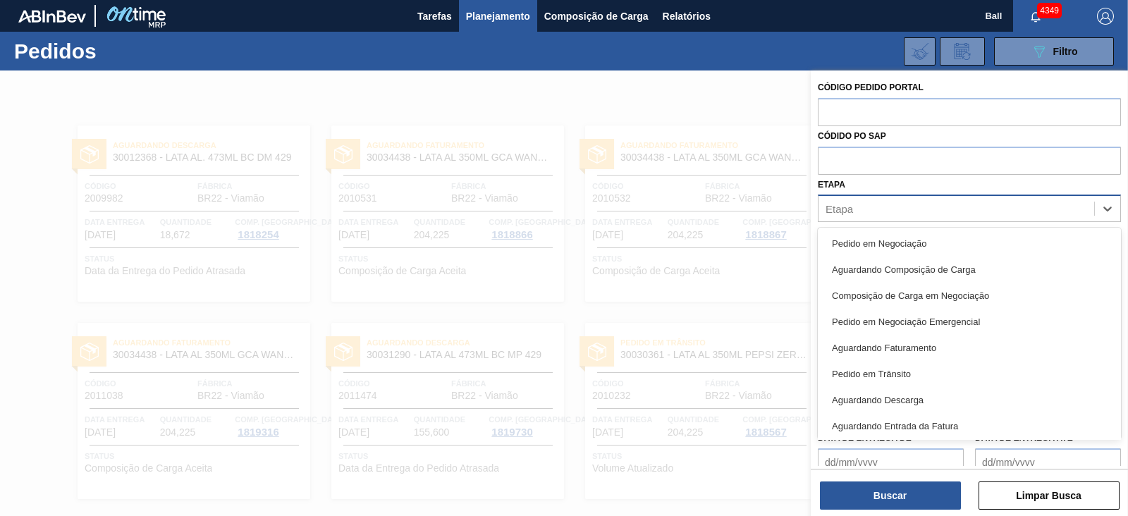
click at [921, 206] on div "Etapa" at bounding box center [957, 209] width 276 height 20
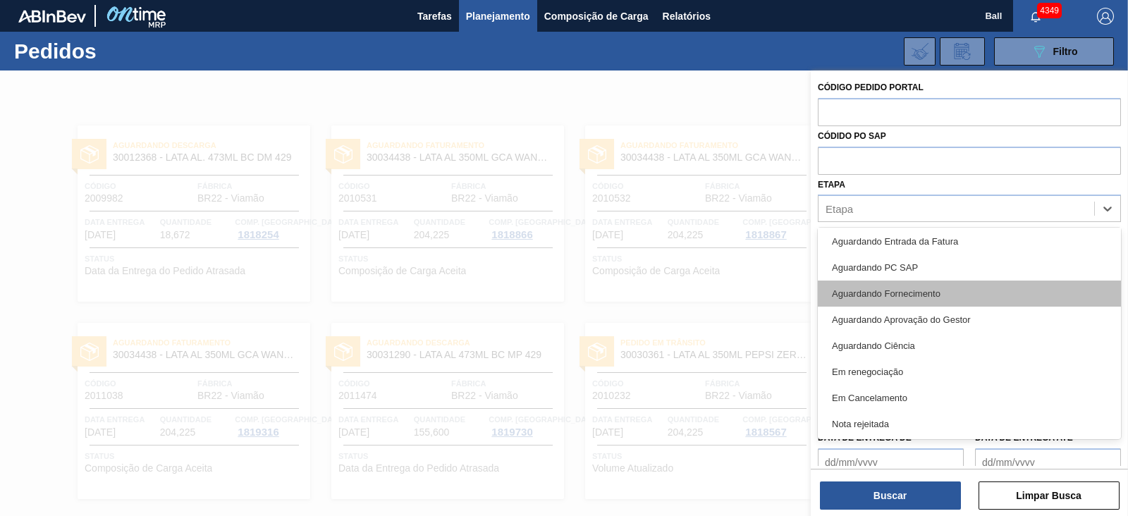
scroll to position [185, 0]
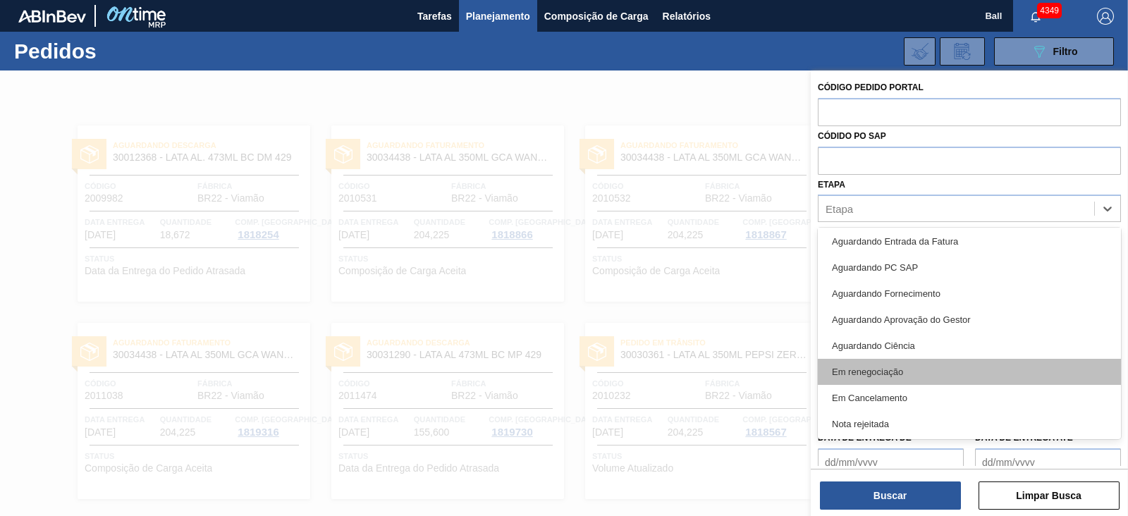
click at [917, 372] on div "Em renegociação" at bounding box center [969, 372] width 303 height 26
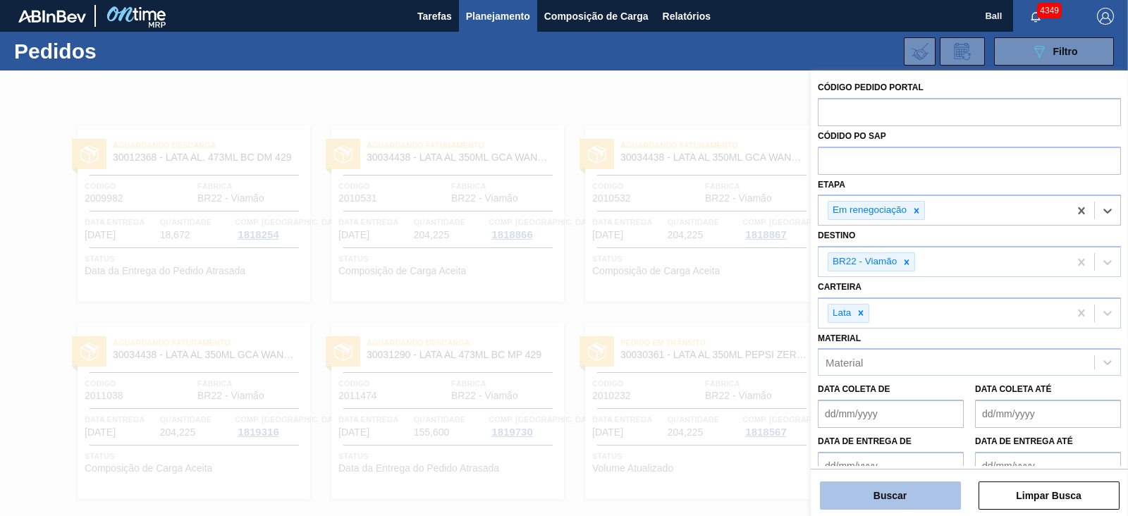
click at [915, 506] on button "Buscar" at bounding box center [890, 496] width 141 height 28
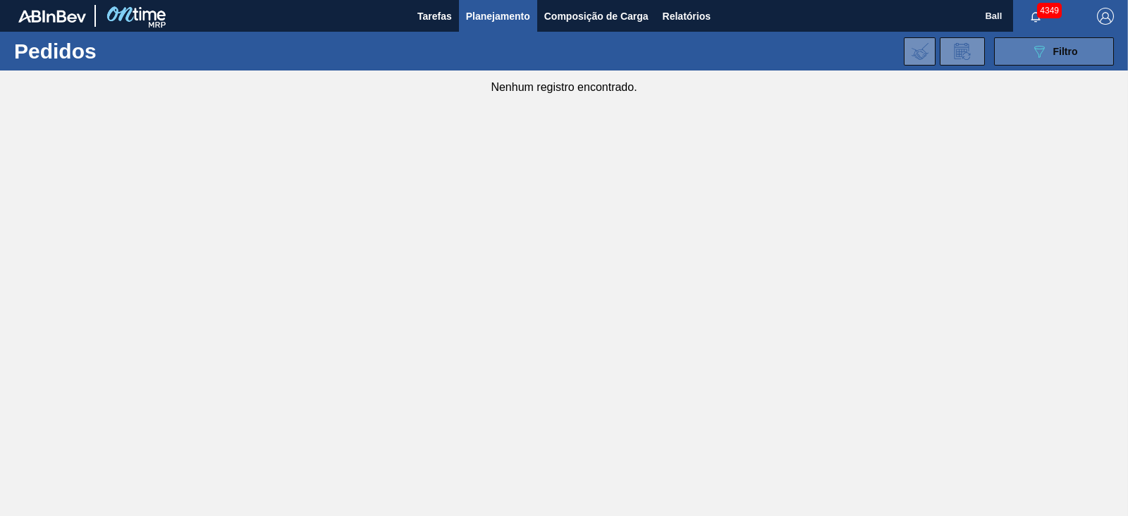
click at [1077, 57] on div "089F7B8B-B2A5-4AFE-B5C0-19BA573D28AC Filtro" at bounding box center [1054, 51] width 47 height 17
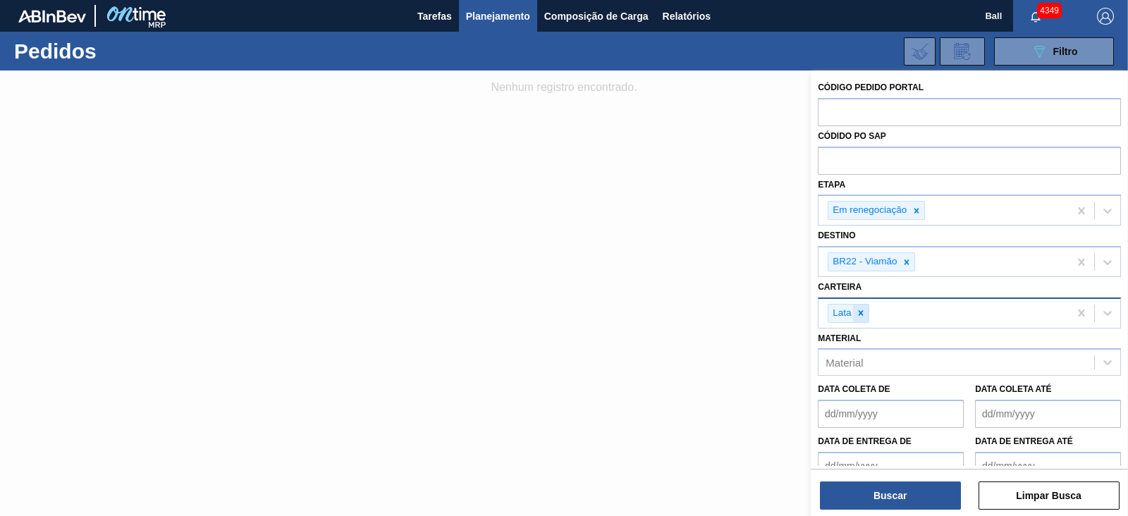
click at [864, 312] on icon at bounding box center [861, 313] width 10 height 10
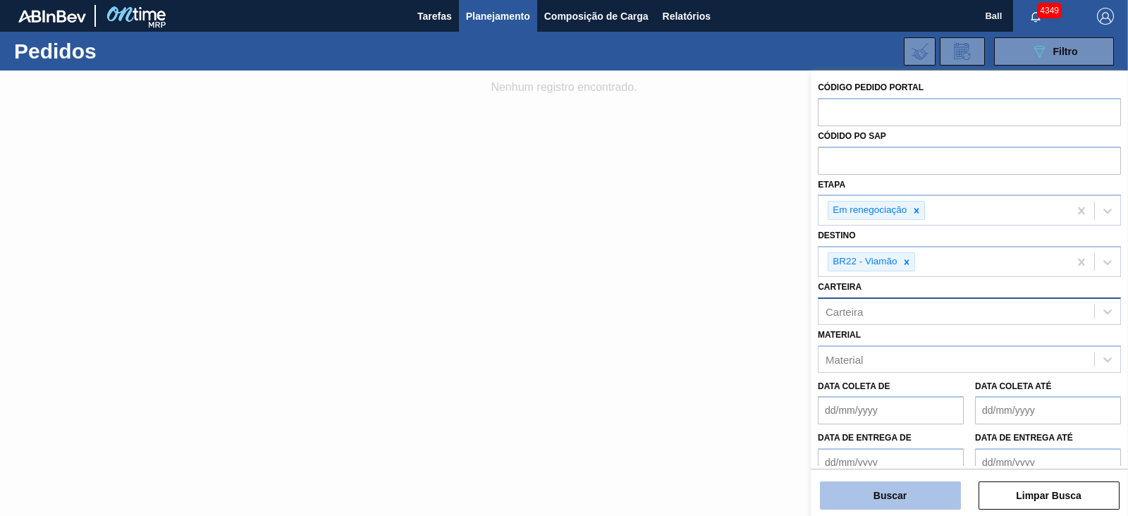
click at [899, 498] on button "Buscar" at bounding box center [890, 496] width 141 height 28
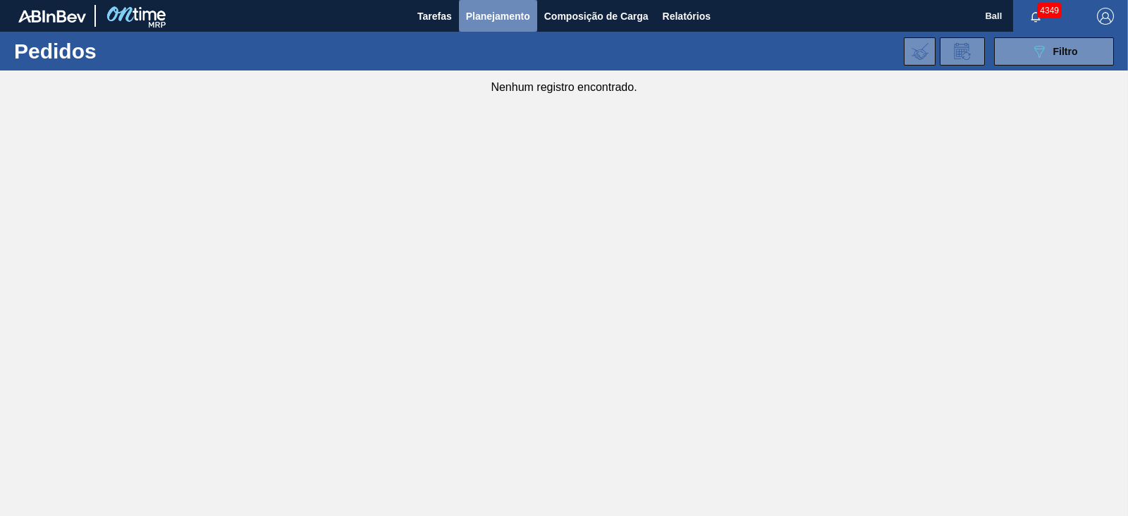
click at [515, 20] on span "Planejamento" at bounding box center [498, 16] width 64 height 17
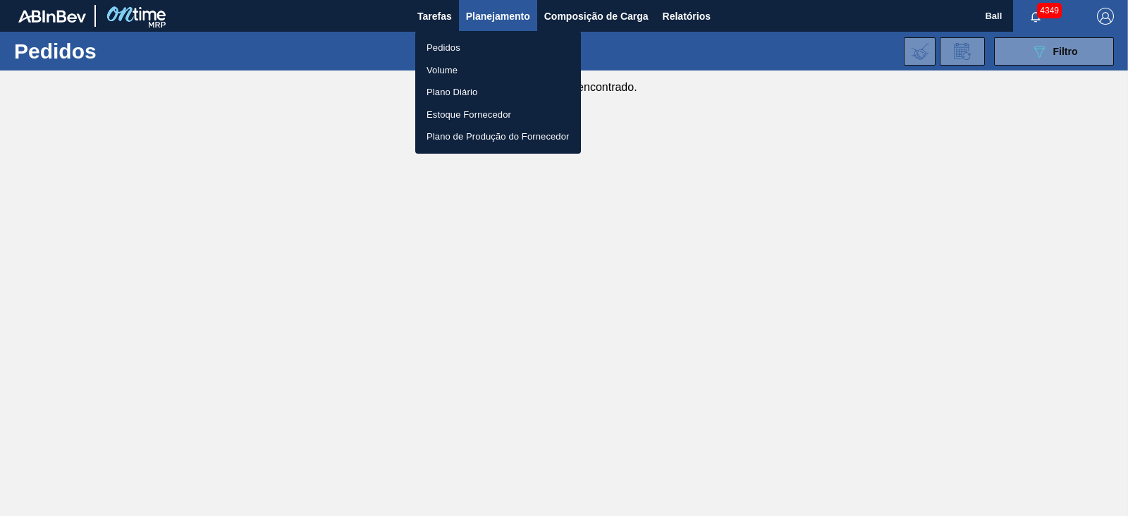
click at [840, 379] on div at bounding box center [564, 258] width 1128 height 516
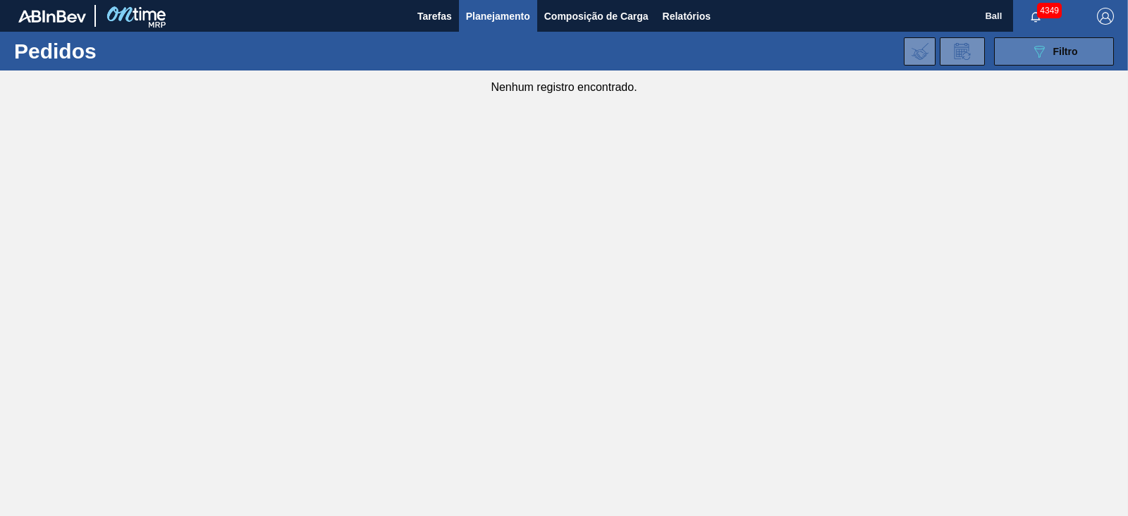
click at [1025, 44] on button "089F7B8B-B2A5-4AFE-B5C0-19BA573D28AC Filtro" at bounding box center [1054, 51] width 120 height 28
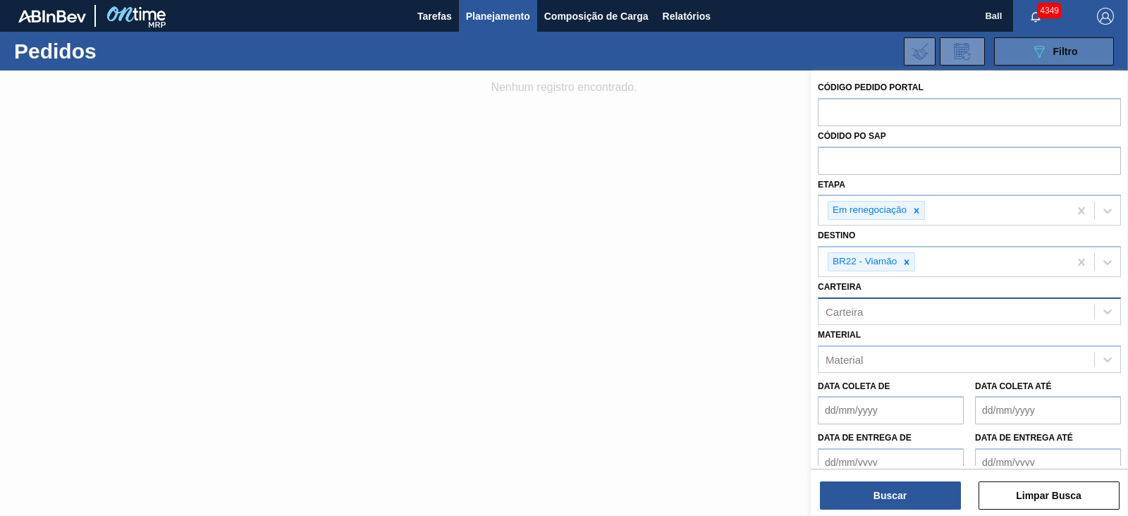
click at [1025, 44] on button "089F7B8B-B2A5-4AFE-B5C0-19BA573D28AC Filtro" at bounding box center [1054, 51] width 120 height 28
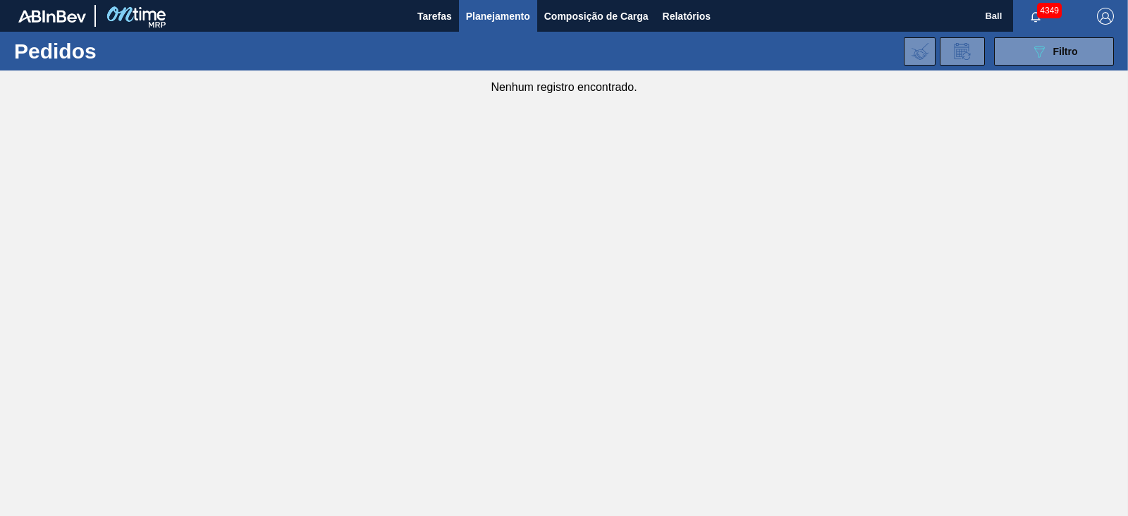
click at [522, 16] on span "Planejamento" at bounding box center [498, 16] width 64 height 17
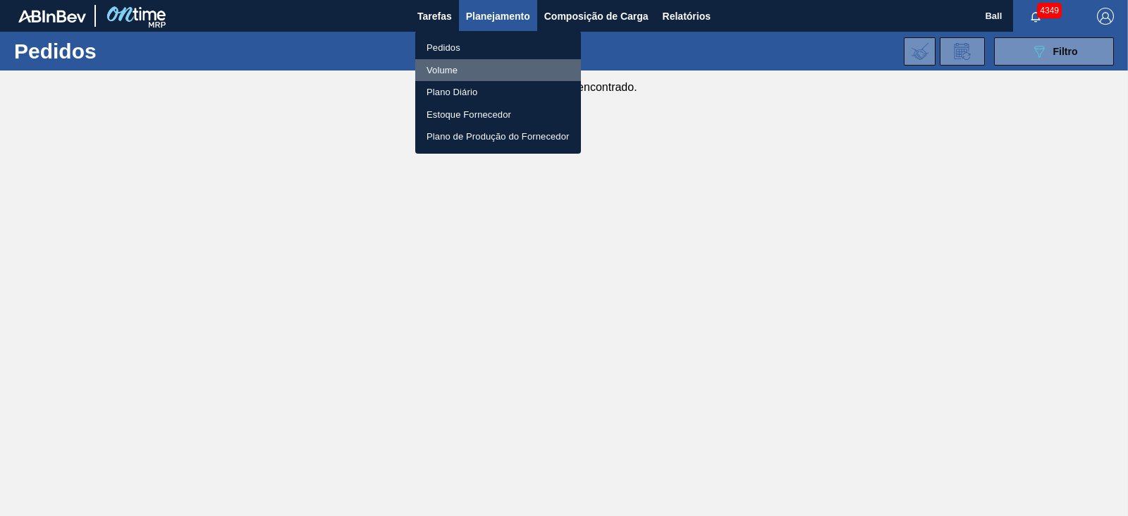
click at [468, 67] on li "Volume" at bounding box center [498, 70] width 166 height 23
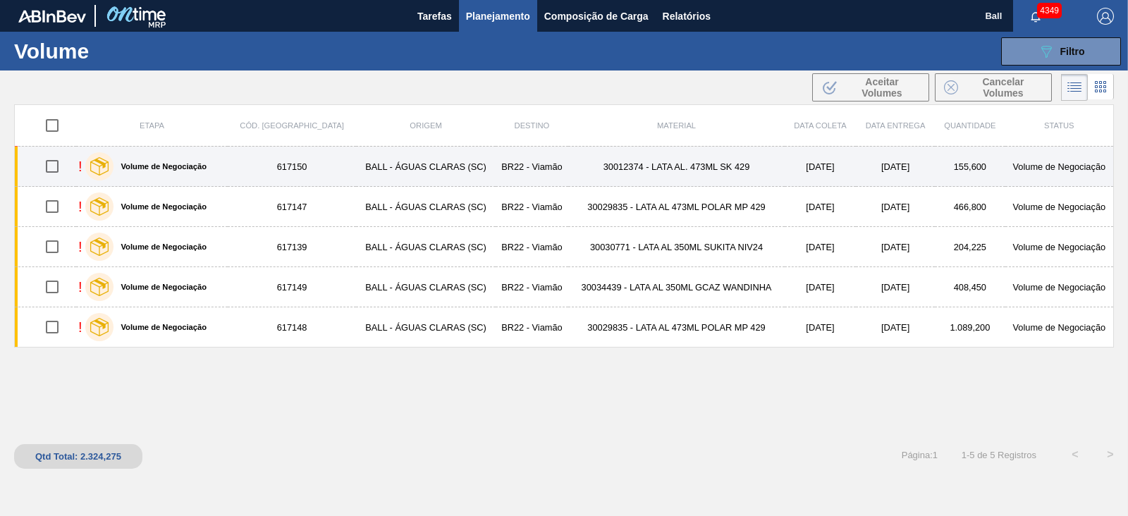
click at [247, 168] on td "617150" at bounding box center [292, 167] width 128 height 40
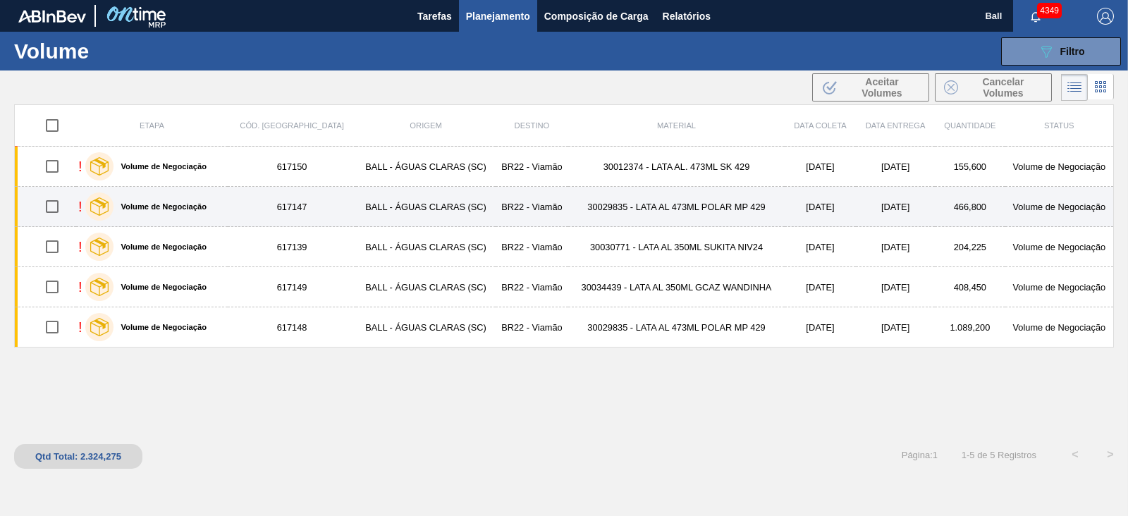
click at [244, 187] on td "617147" at bounding box center [292, 207] width 128 height 40
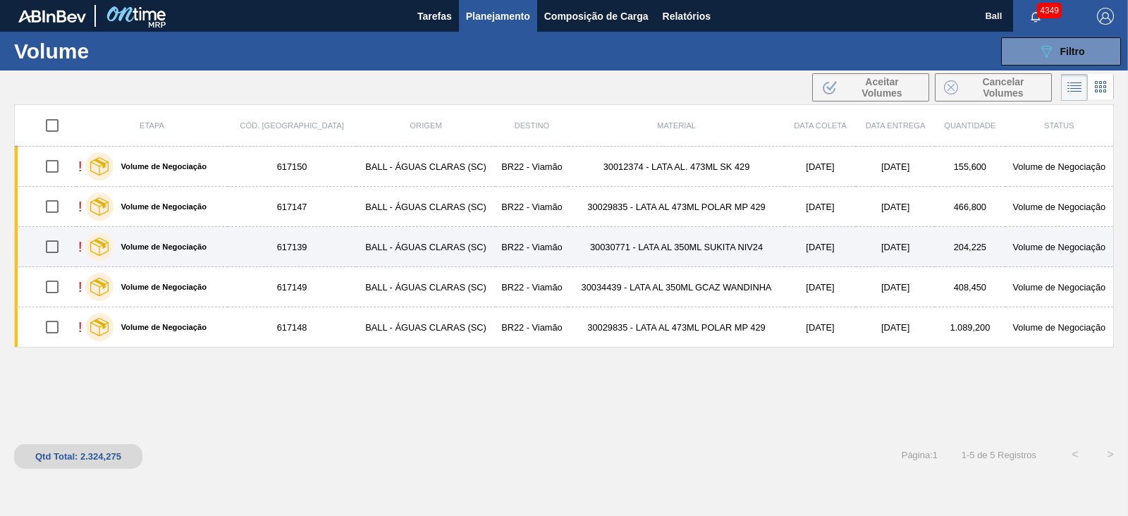
click at [244, 262] on td "617139" at bounding box center [292, 247] width 128 height 40
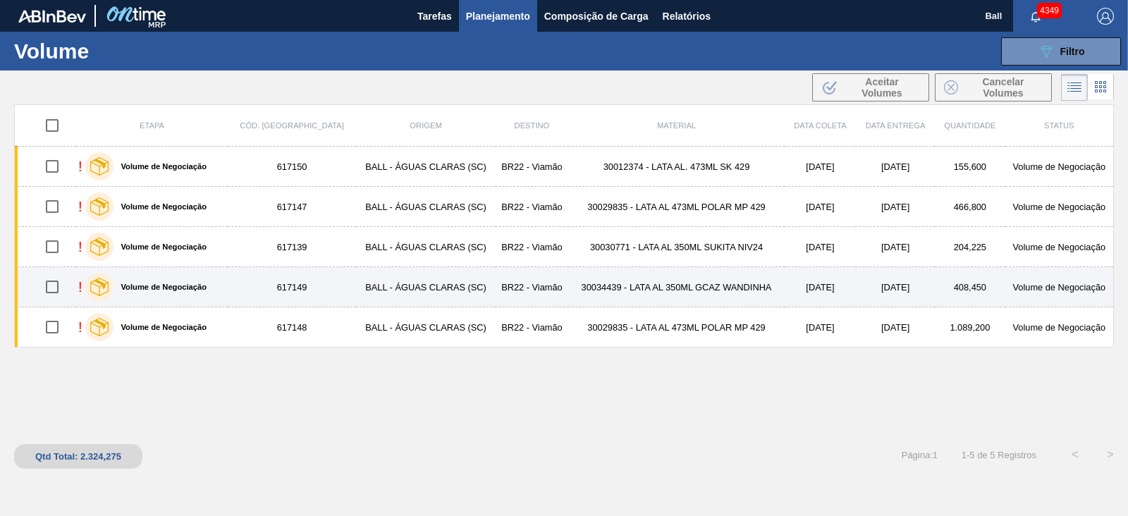
click at [243, 280] on td "617149" at bounding box center [292, 287] width 128 height 40
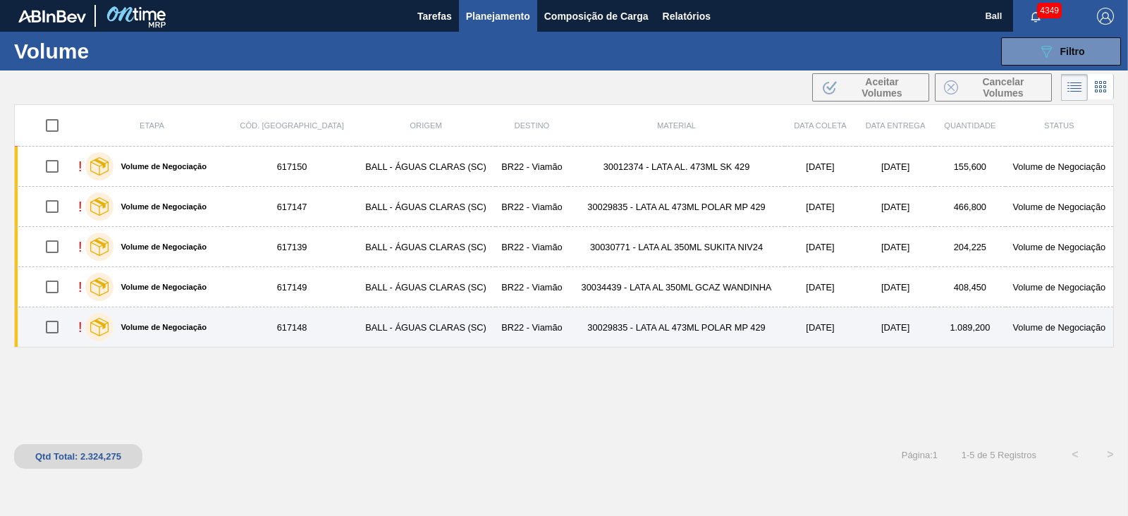
click at [240, 325] on td "617148" at bounding box center [292, 327] width 128 height 40
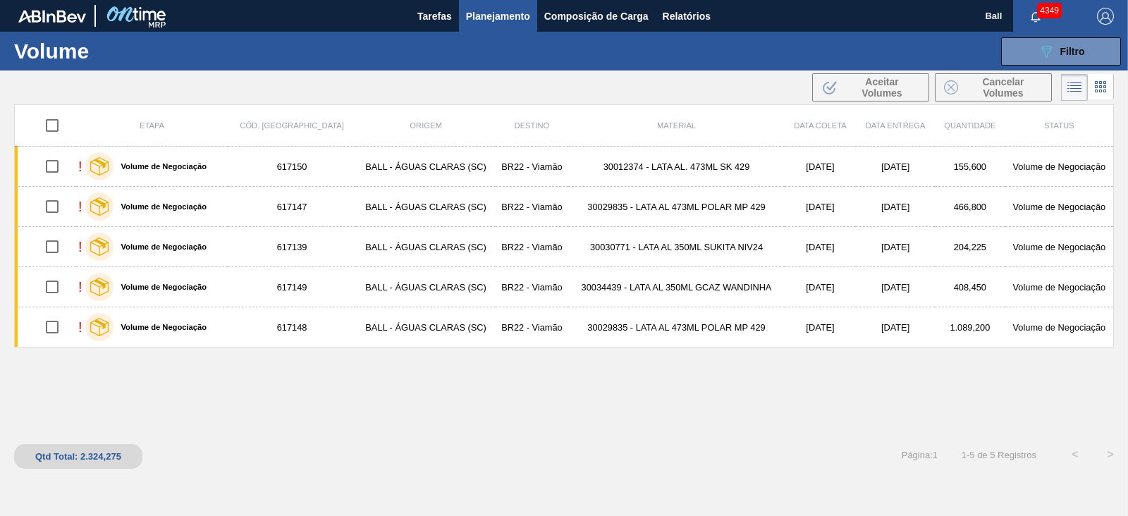
click at [645, 410] on div "Etapa Cód. Pedido Origem Destino Material Data [PERSON_NAME] Data entrega Quant…" at bounding box center [564, 270] width 1100 height 333
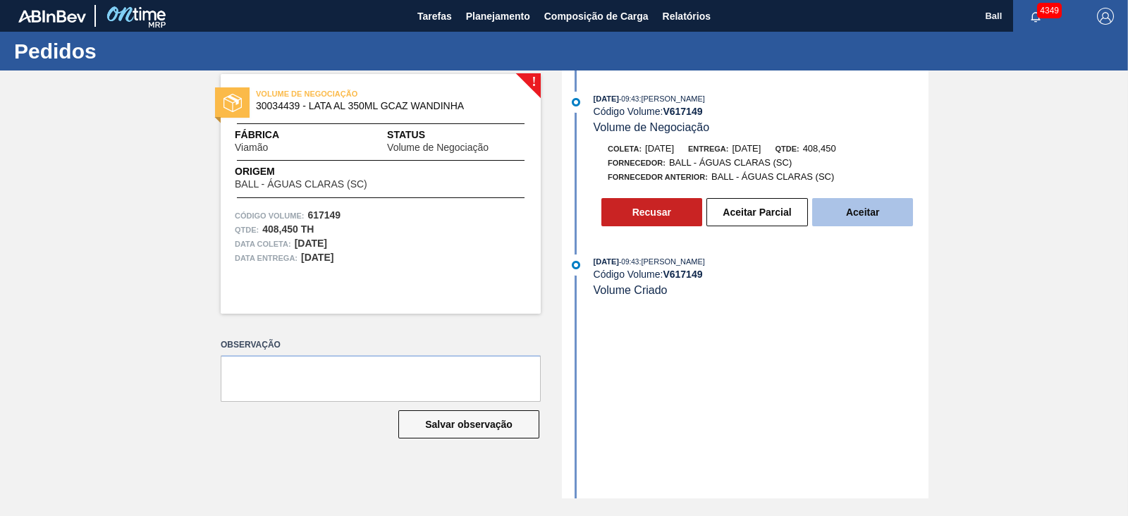
click at [876, 225] on button "Aceitar" at bounding box center [862, 212] width 101 height 28
click at [789, 220] on button "Aceitar Parcial" at bounding box center [757, 212] width 102 height 28
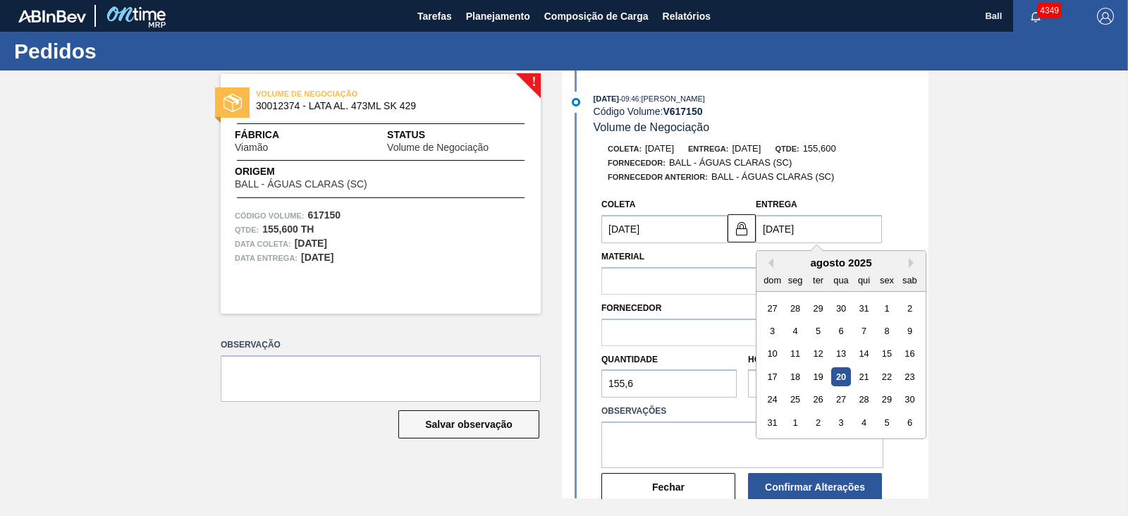
click at [832, 233] on input "[DATE]" at bounding box center [819, 229] width 126 height 28
click at [713, 192] on div "Coleta: 20/08/2025 Entrega: 20/08/2025 Qtde: 155,600 Fornecedor: BALL - ÁGUAS C…" at bounding box center [746, 329] width 363 height 375
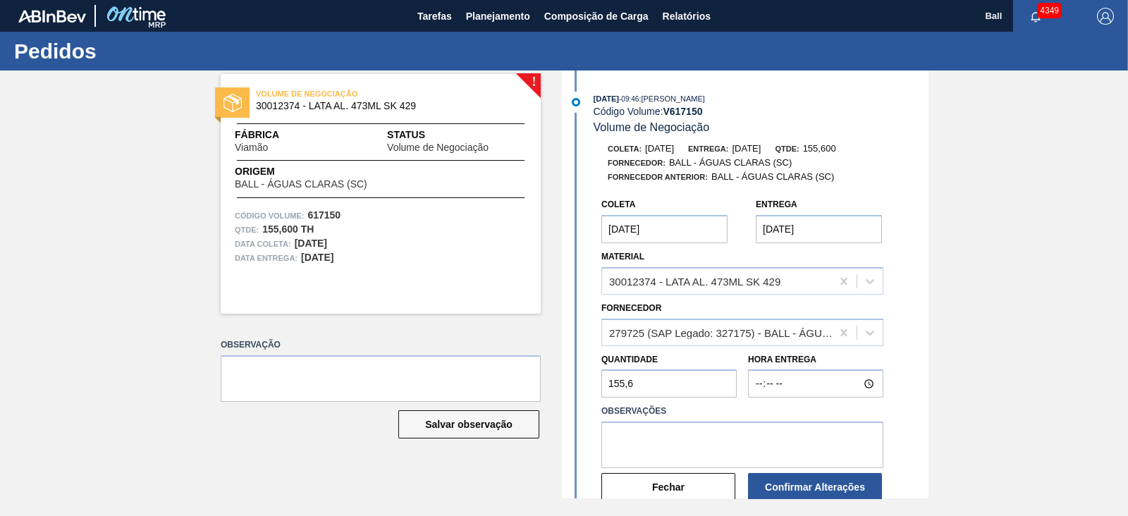
click at [840, 232] on input "[DATE]" at bounding box center [819, 229] width 126 height 28
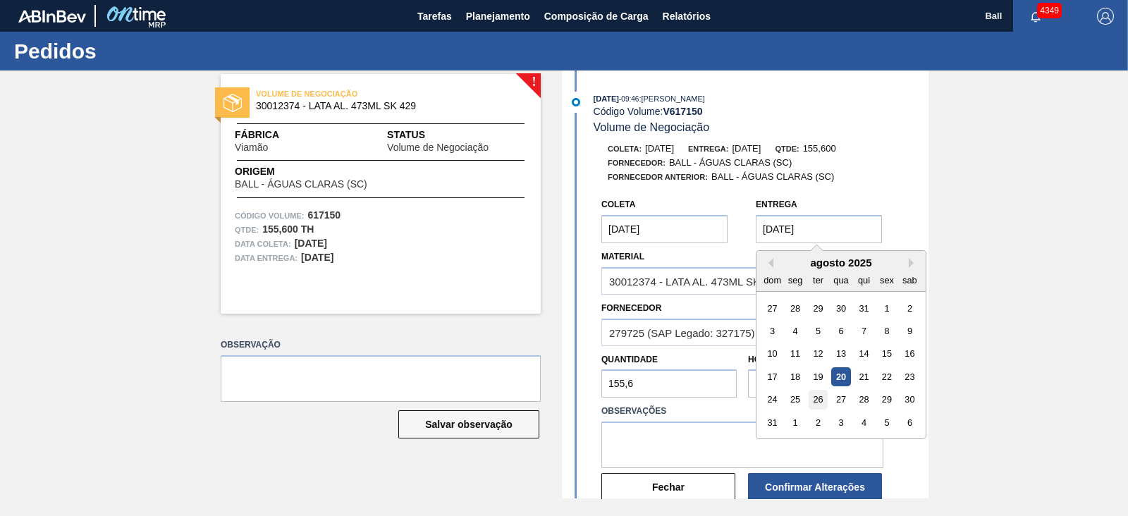
click at [814, 400] on div "26" at bounding box center [818, 399] width 19 height 19
type input "26/08/2025"
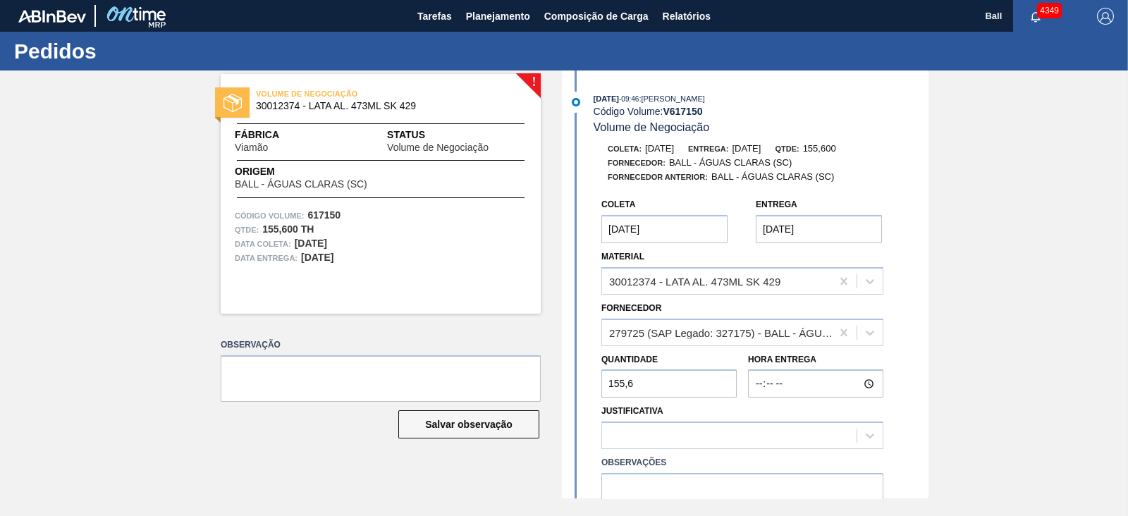
click at [880, 191] on div "Coleta: 20/08/2025 Entrega: 20/08/2025 Qtde: 155,600 Fornecedor: BALL - ÁGUAS C…" at bounding box center [746, 355] width 363 height 427
click at [749, 229] on div at bounding box center [742, 222] width 28 height 17
click at [742, 231] on div at bounding box center [742, 222] width 28 height 17
click at [677, 231] on input "20/08/2025" at bounding box center [664, 229] width 126 height 28
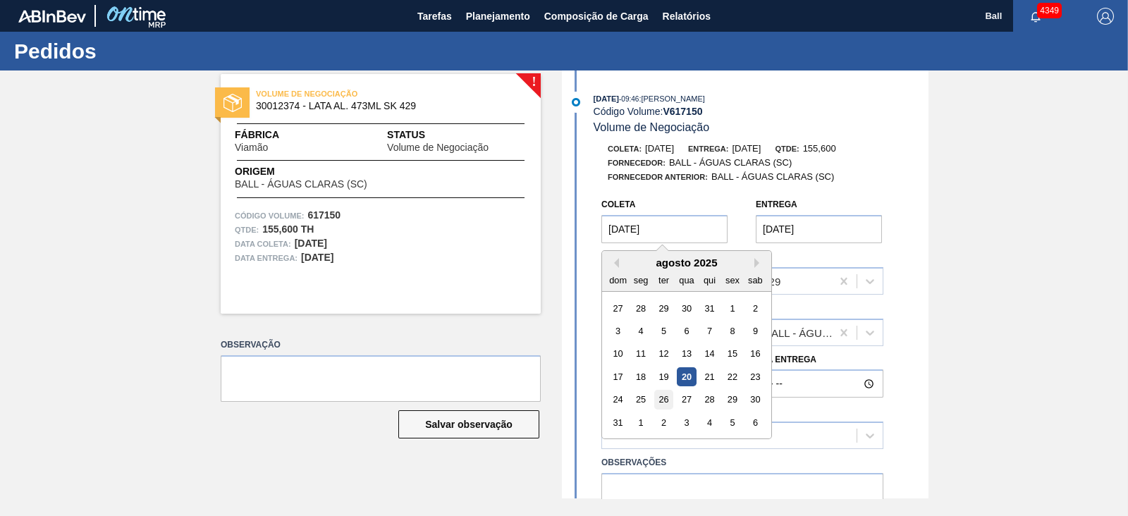
click at [661, 404] on div "26" at bounding box center [663, 399] width 19 height 19
type input "26/08/2025"
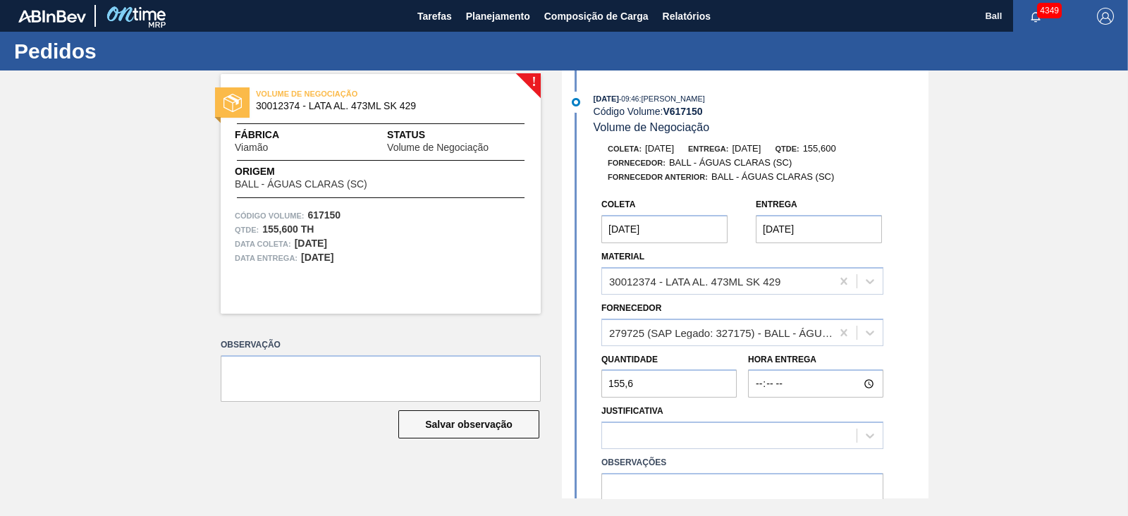
click at [837, 180] on div "Fornecedor Anterior: BALL - ÁGUAS CLARAS (SC)" at bounding box center [761, 177] width 335 height 14
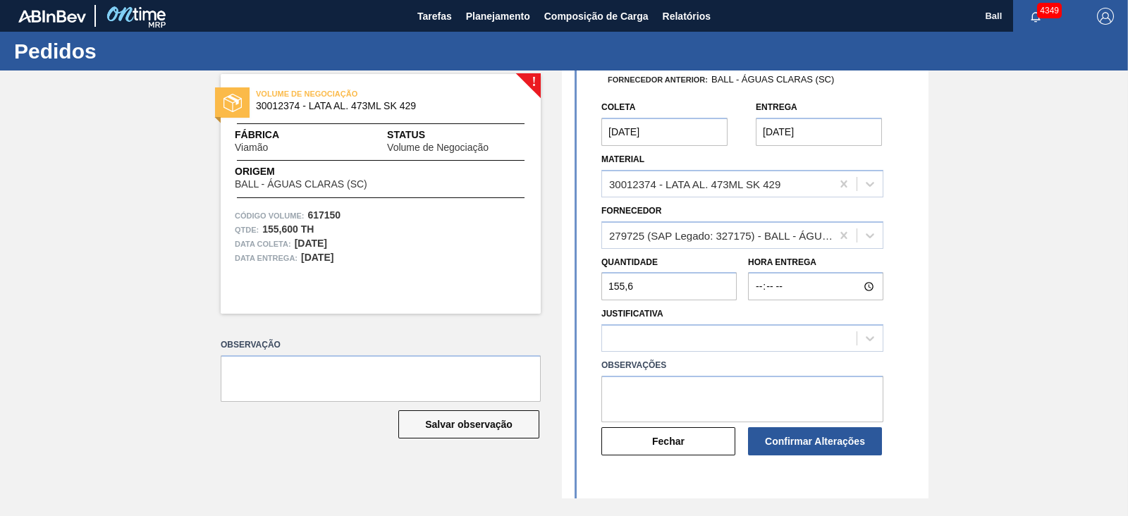
scroll to position [70, 0]
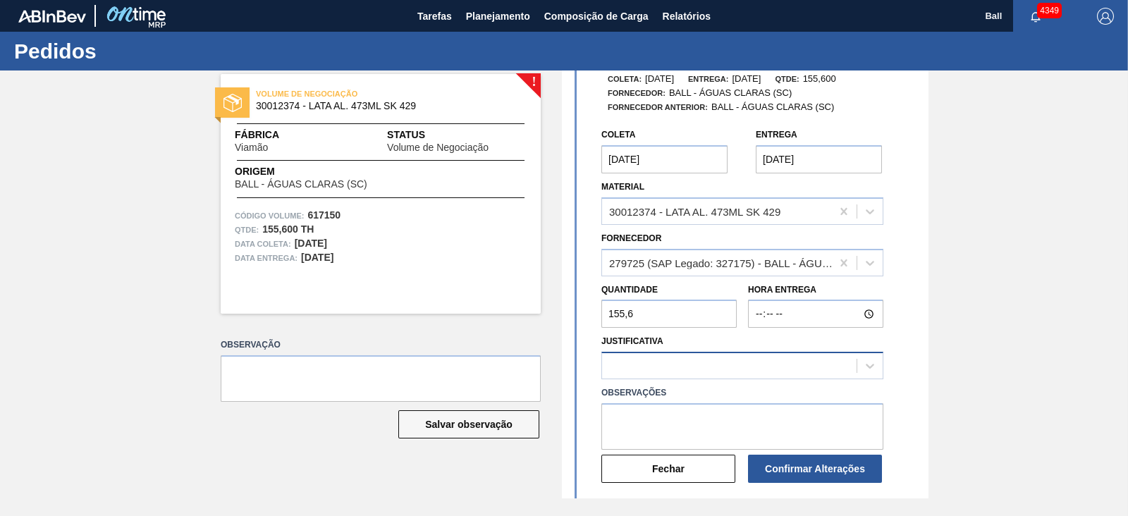
click at [673, 362] on div at bounding box center [729, 366] width 255 height 20
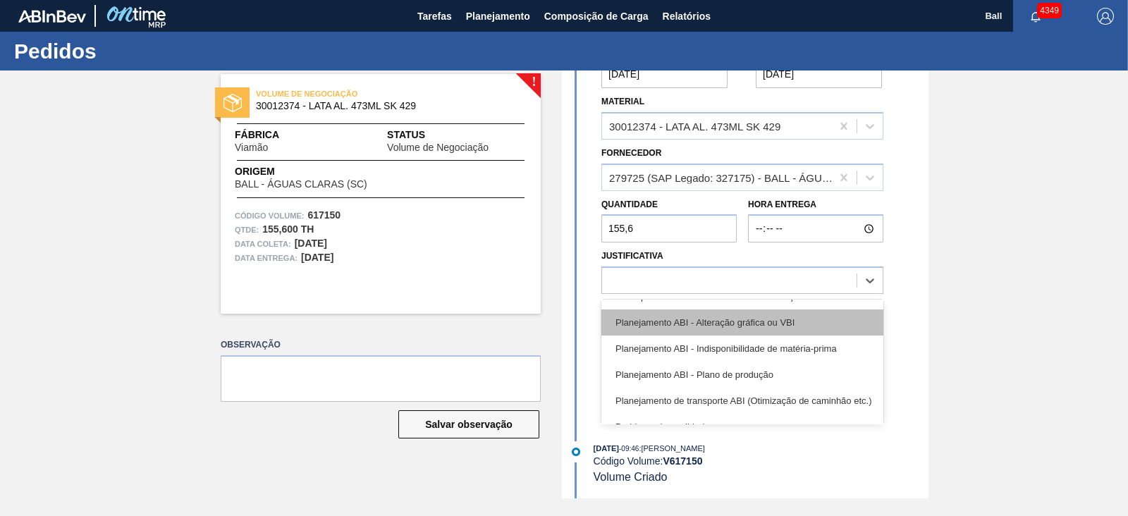
scroll to position [87, 0]
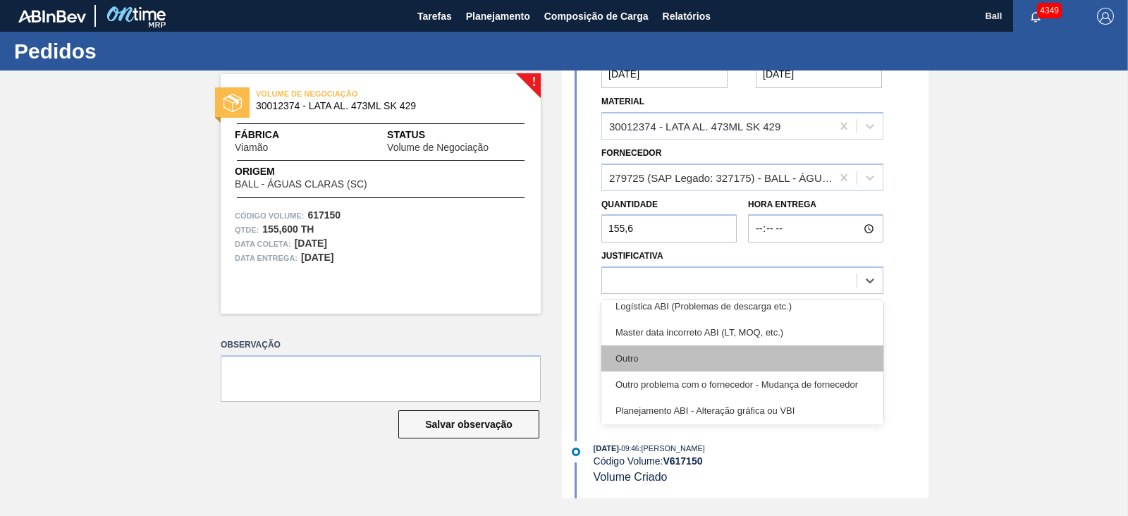
click at [670, 346] on div "Outro" at bounding box center [742, 358] width 282 height 26
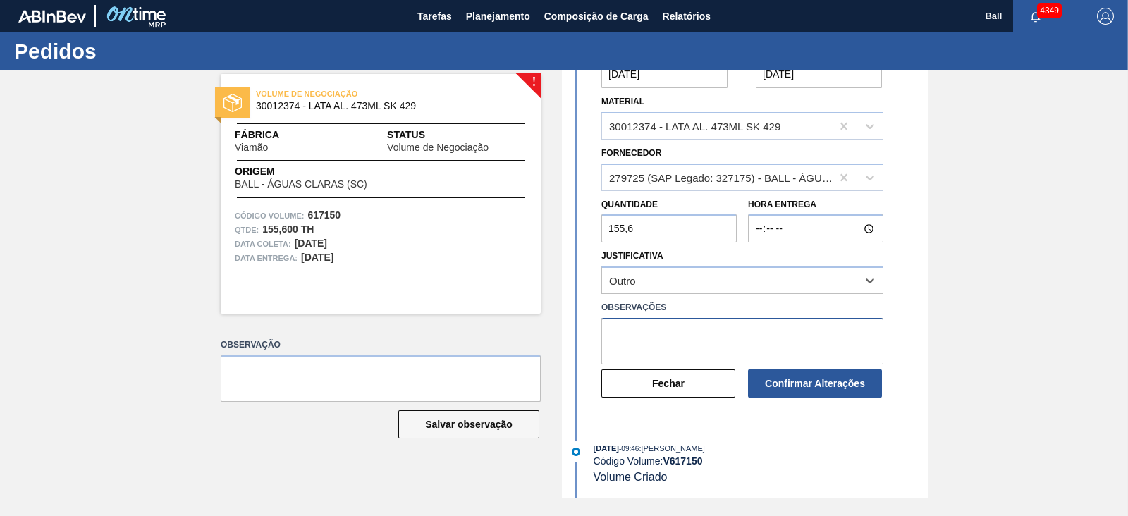
click at [670, 346] on textarea at bounding box center [742, 341] width 282 height 47
click at [670, 346] on textarea "Ajuste fora do SLA ABI, sem estoque livre, necessidade conforme SLA" at bounding box center [742, 341] width 282 height 47
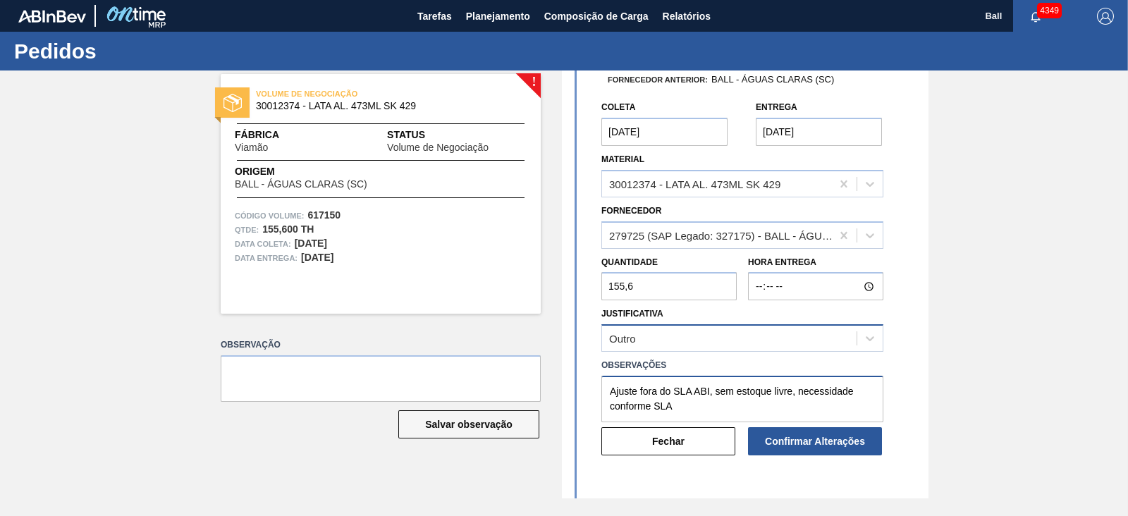
scroll to position [70, 0]
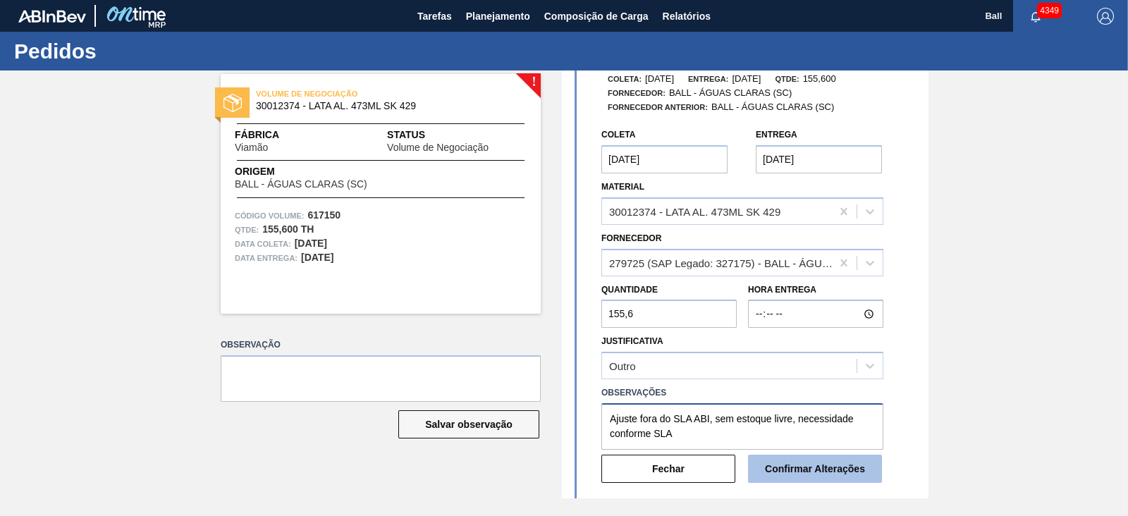
type textarea "Ajuste fora do SLA ABI, sem estoque livre, necessidade conforme SLA"
click at [817, 470] on button "Confirmar Alterações" at bounding box center [815, 469] width 134 height 28
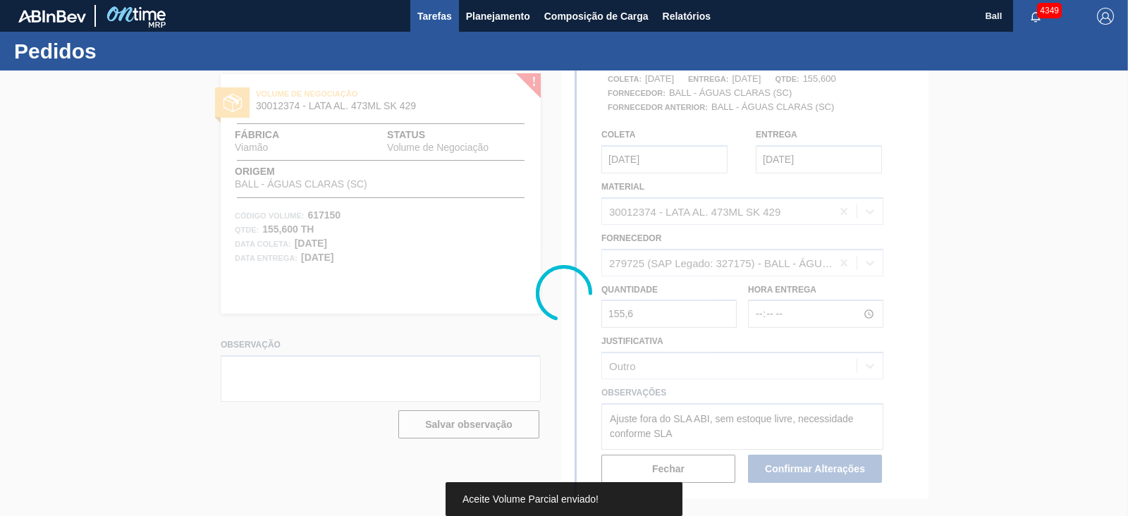
scroll to position [0, 0]
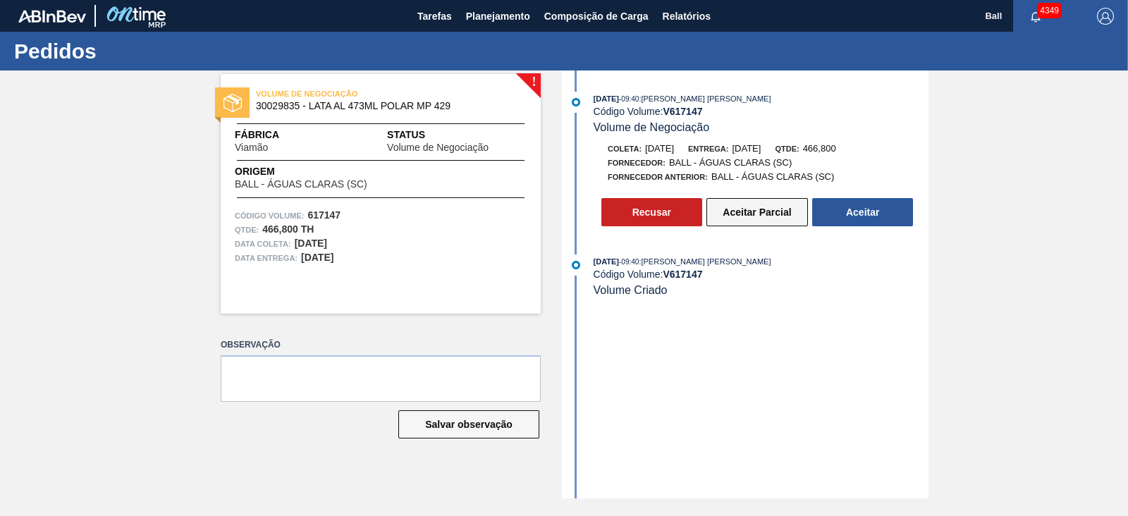
click at [778, 214] on button "Aceitar Parcial" at bounding box center [757, 212] width 102 height 28
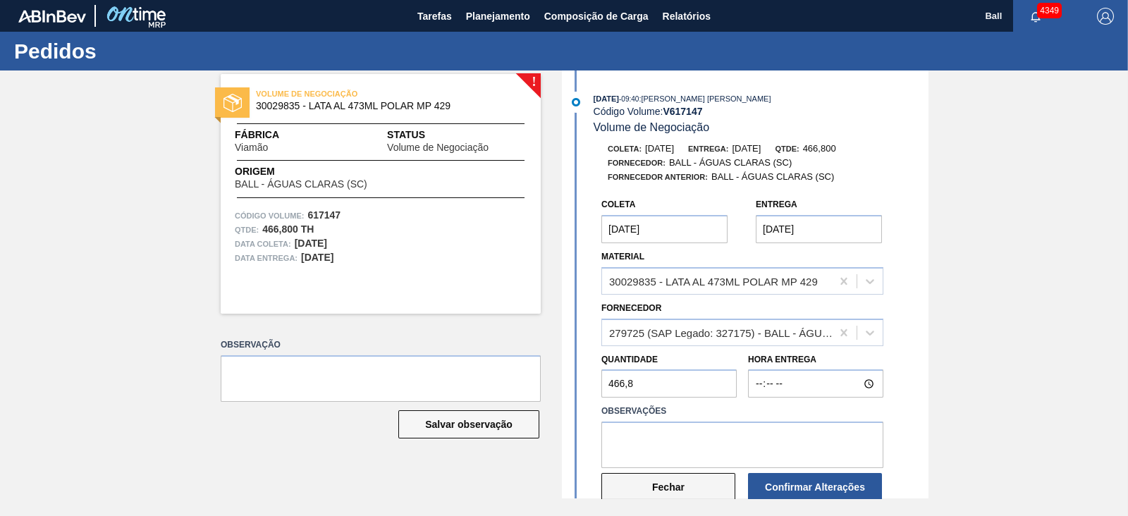
click at [681, 493] on button "Fechar" at bounding box center [668, 487] width 134 height 28
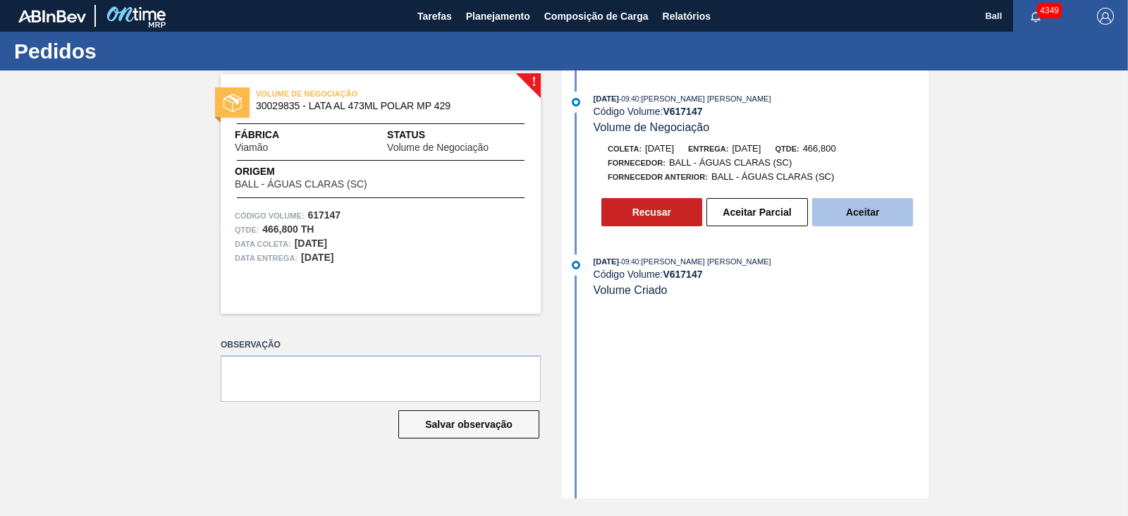
click at [901, 212] on button "Aceitar" at bounding box center [862, 212] width 101 height 28
click at [866, 213] on button "Aceitar" at bounding box center [862, 212] width 101 height 28
click at [881, 213] on button "Aceitar" at bounding box center [862, 212] width 101 height 28
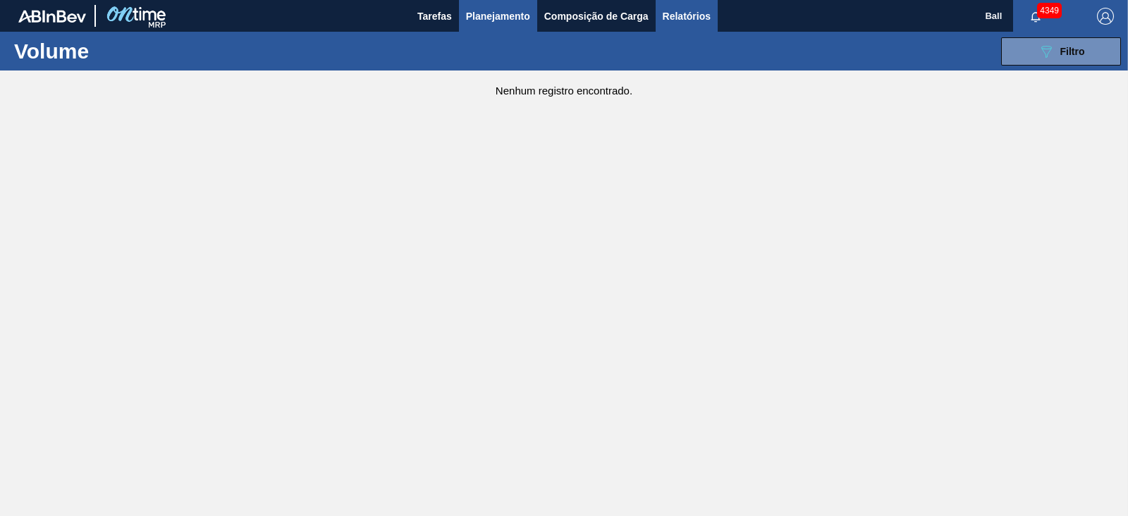
click at [694, 17] on span "Relatórios" at bounding box center [687, 16] width 48 height 17
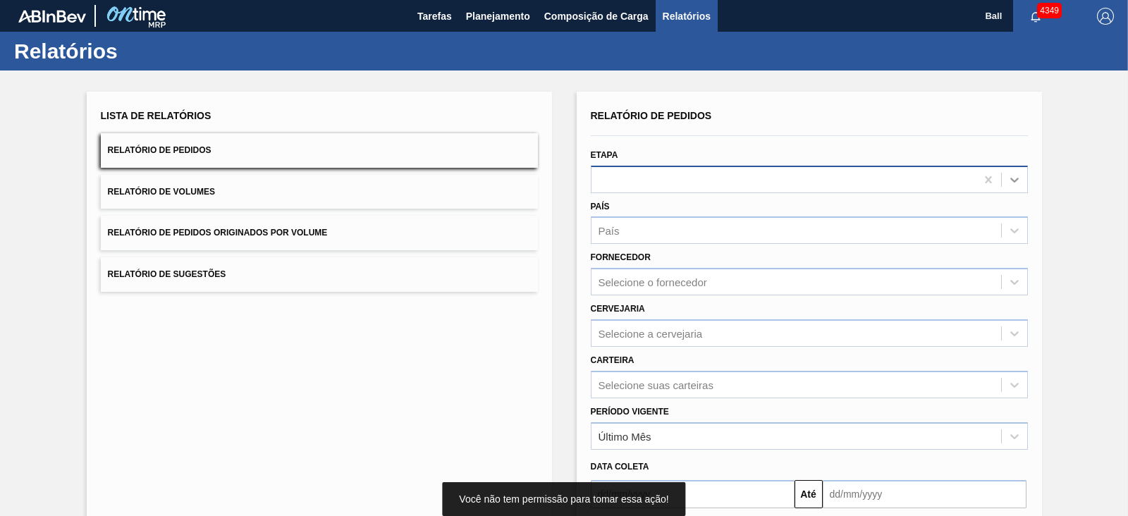
click at [1019, 180] on icon at bounding box center [1014, 180] width 14 height 14
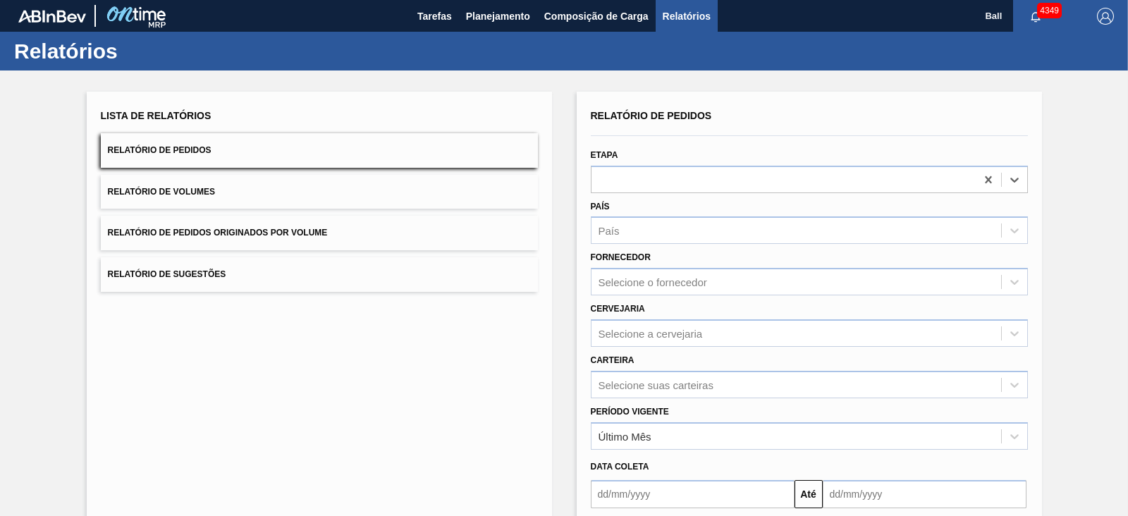
click at [233, 184] on button "Relatório de Volumes" at bounding box center [319, 192] width 437 height 35
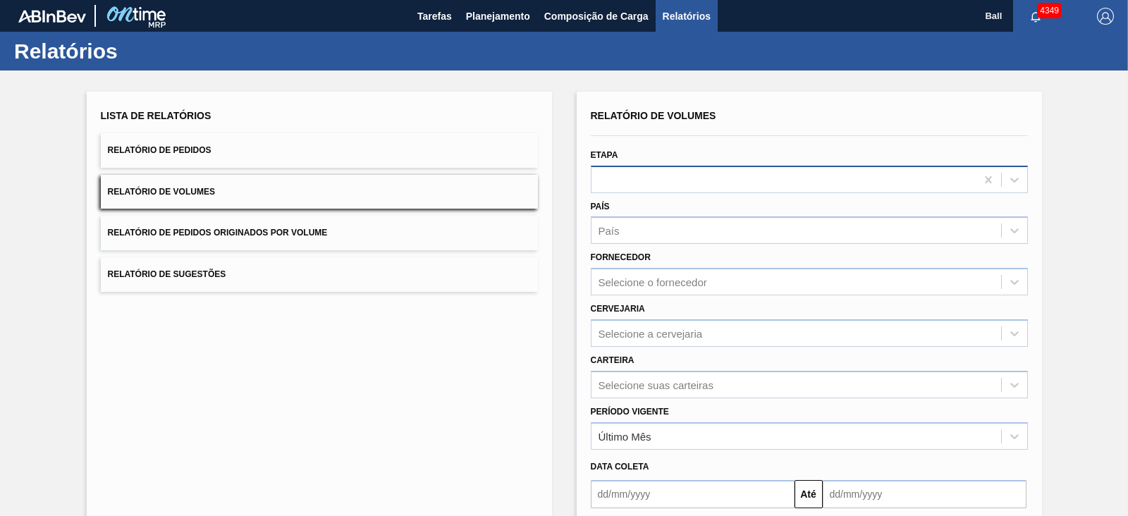
click at [726, 185] on div at bounding box center [784, 179] width 384 height 20
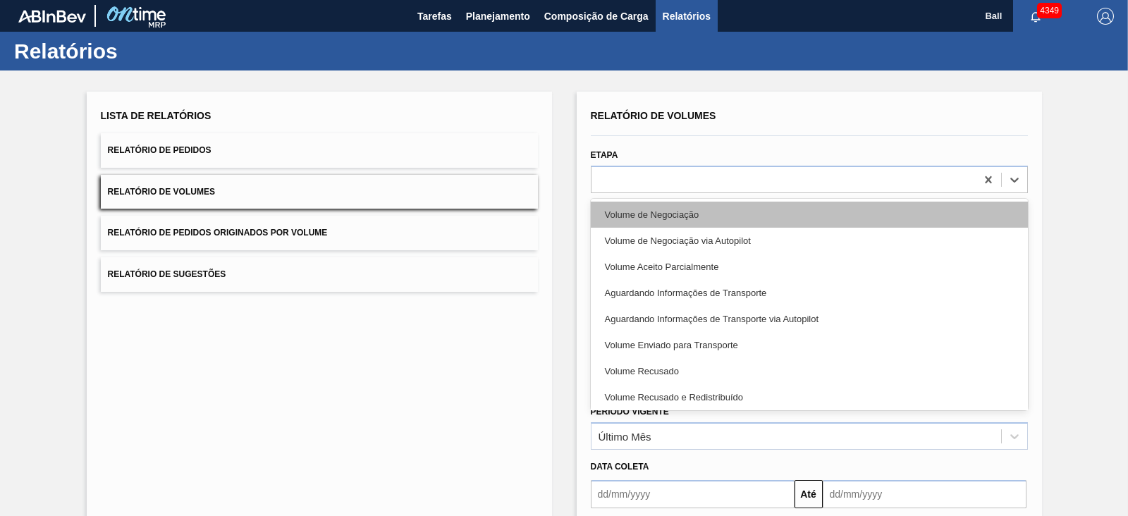
click at [710, 205] on div "Volume de Negociação" at bounding box center [809, 215] width 437 height 26
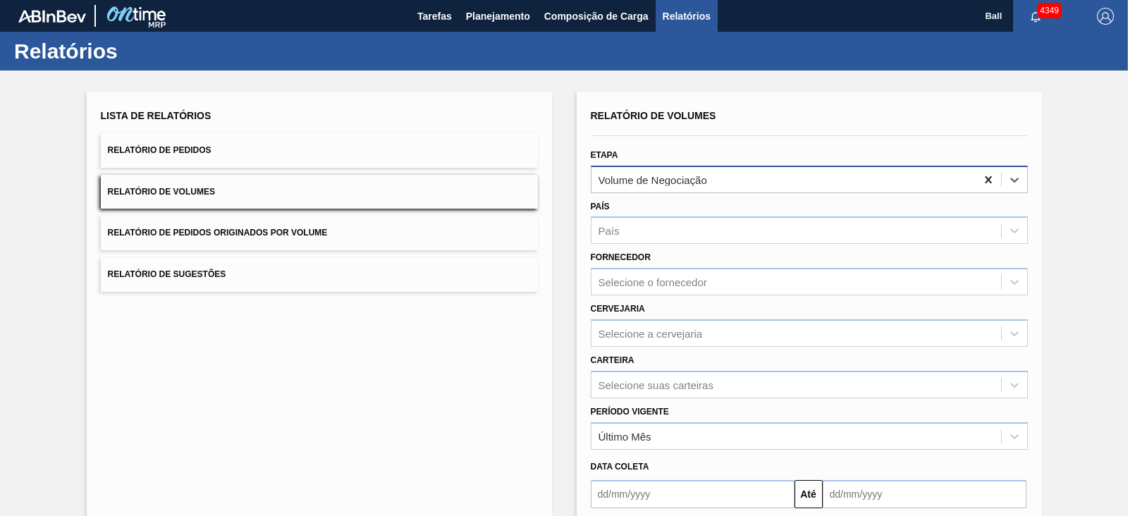
click at [986, 178] on icon at bounding box center [988, 179] width 6 height 7
click at [987, 176] on icon at bounding box center [988, 180] width 14 height 14
drag, startPoint x: 899, startPoint y: 189, endPoint x: 919, endPoint y: 189, distance: 19.7
click at [902, 189] on div at bounding box center [784, 179] width 384 height 20
click at [763, 192] on div at bounding box center [809, 179] width 437 height 27
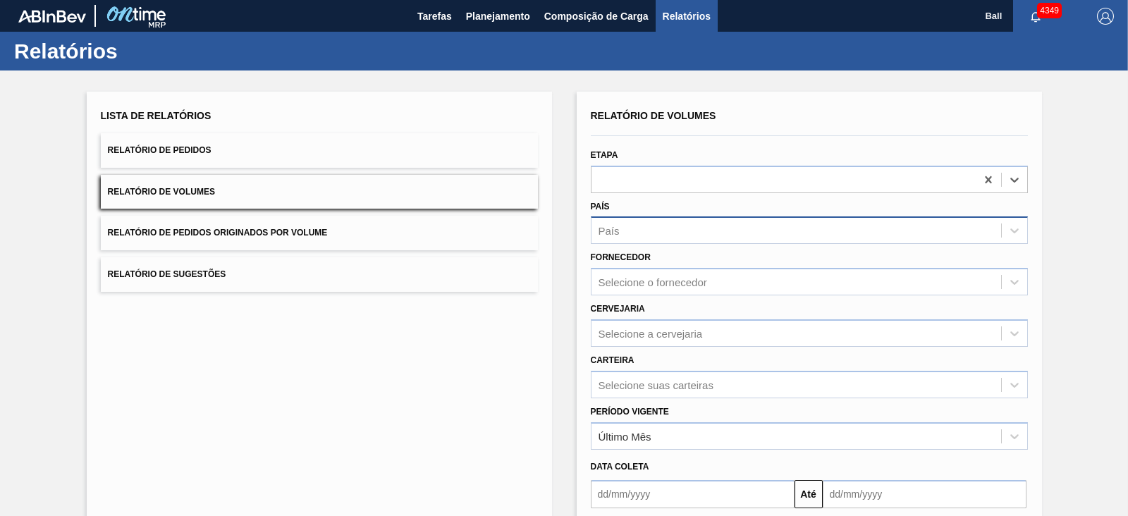
click at [738, 238] on div "País" at bounding box center [797, 231] width 410 height 20
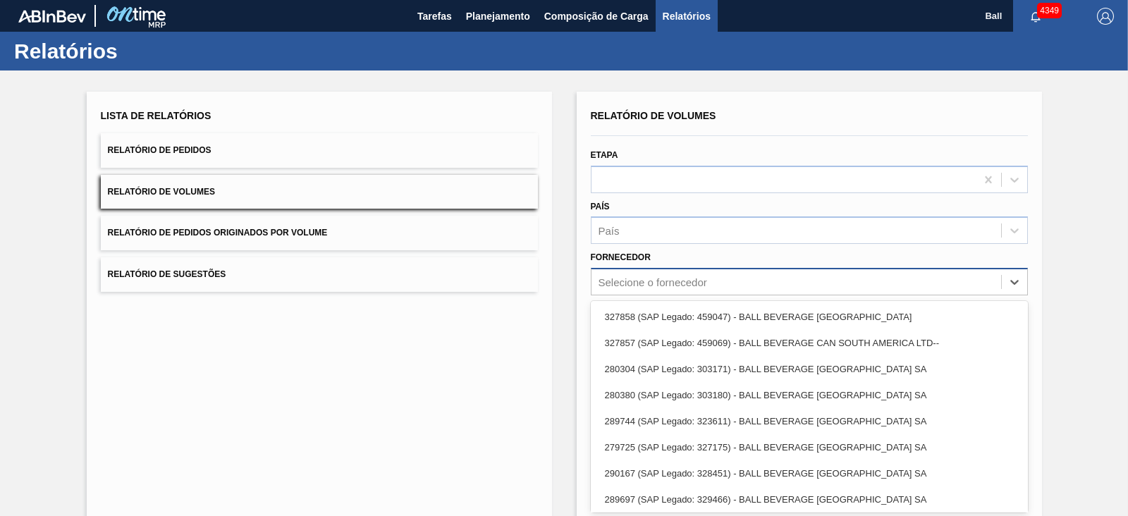
click at [714, 275] on div "Selecione o fornecedor" at bounding box center [797, 282] width 410 height 20
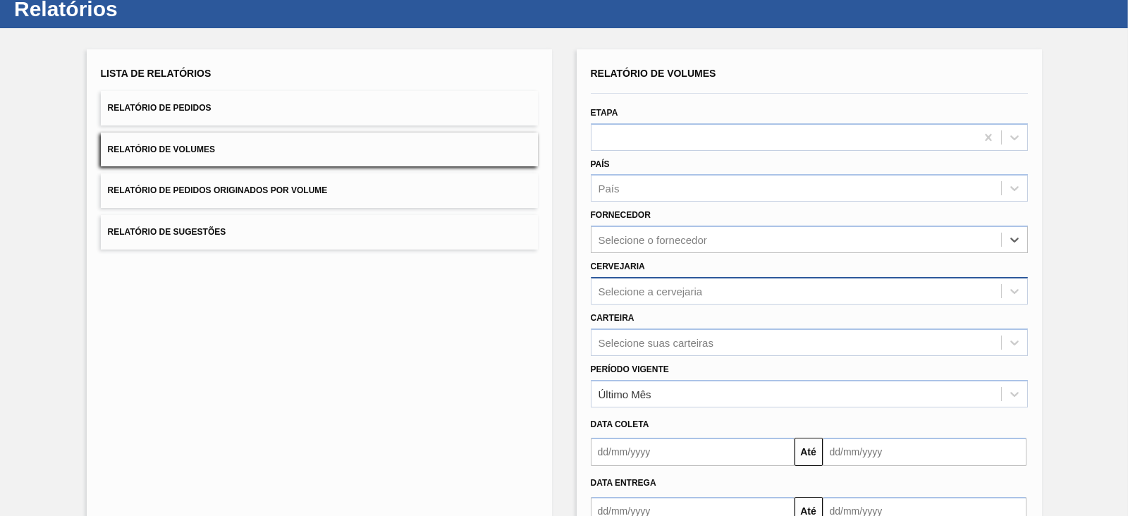
click at [709, 305] on div "Selecione a cervejaria" at bounding box center [809, 290] width 437 height 27
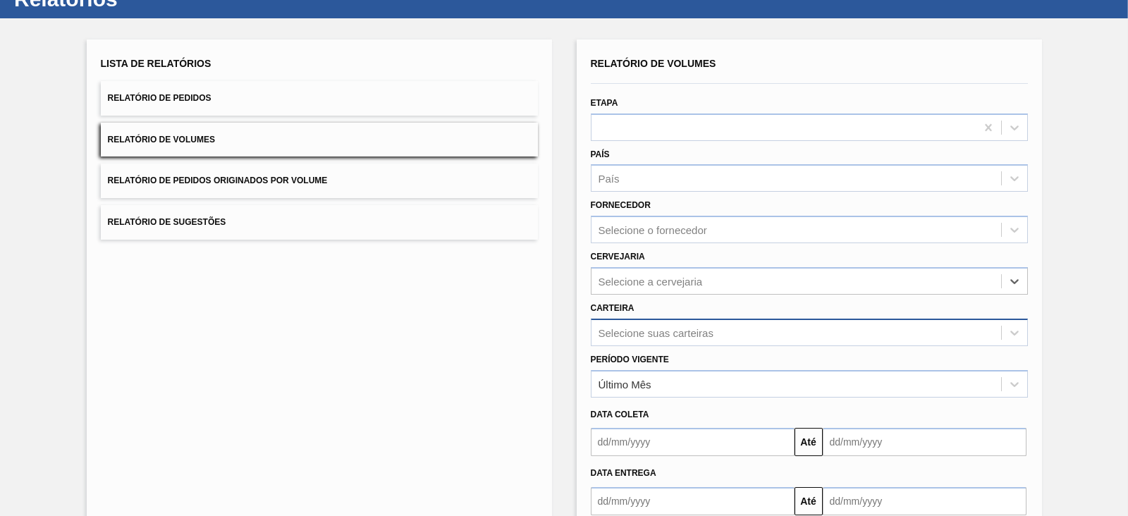
scroll to position [102, 0]
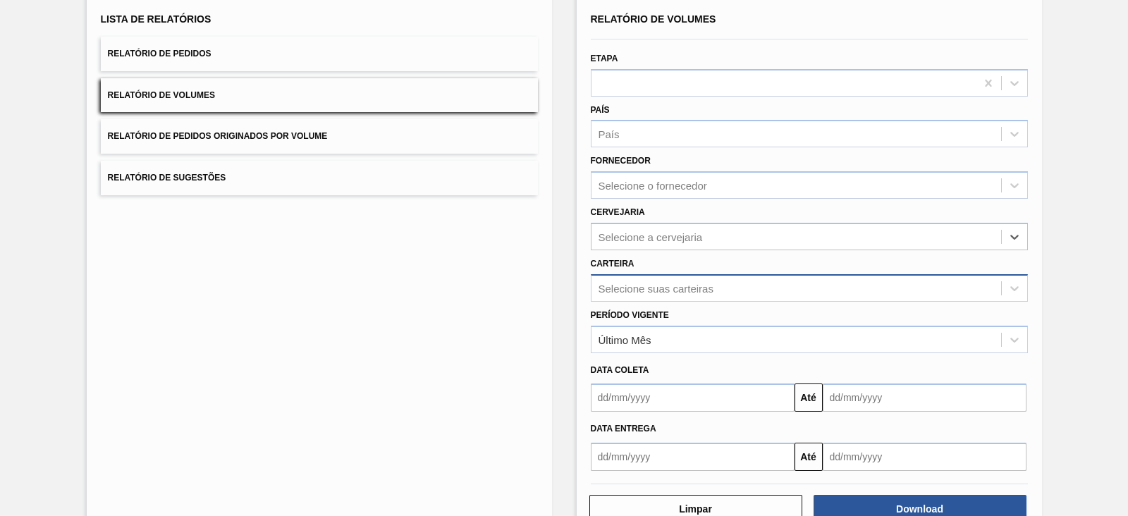
click at [727, 302] on div "Selecione suas carteiras" at bounding box center [809, 287] width 437 height 27
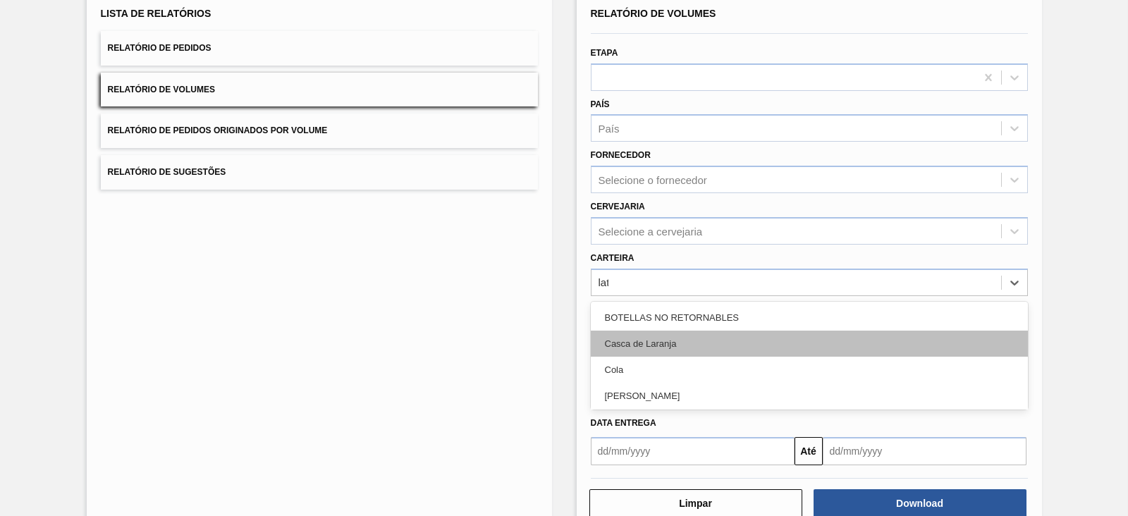
type input "lata"
click at [710, 343] on div "Lata" at bounding box center [809, 344] width 437 height 26
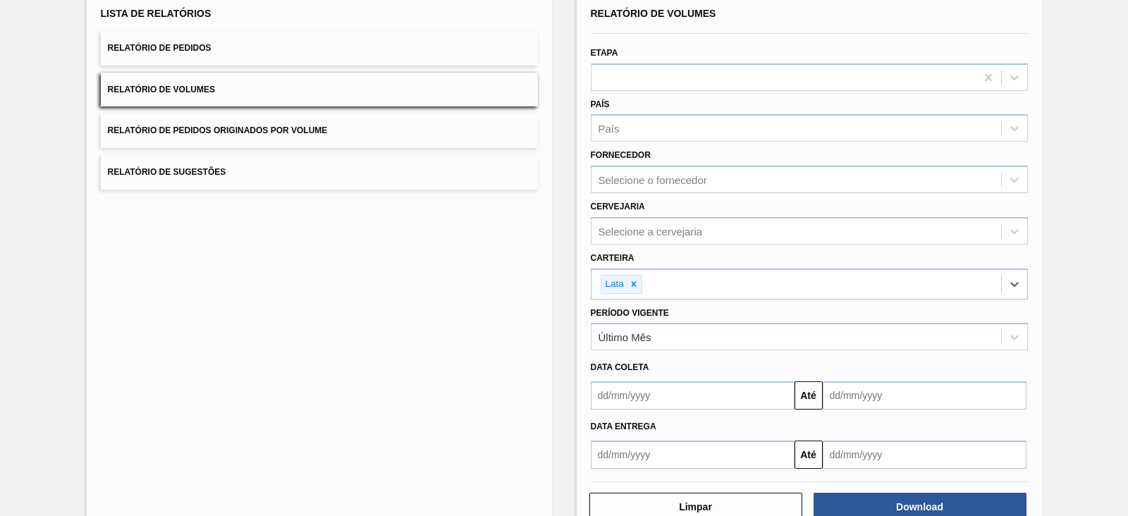
click at [764, 151] on div "Fornecedor Selecione o fornecedor" at bounding box center [809, 169] width 437 height 48
click at [754, 235] on div "Selecione a cervejaria" at bounding box center [797, 231] width 410 height 20
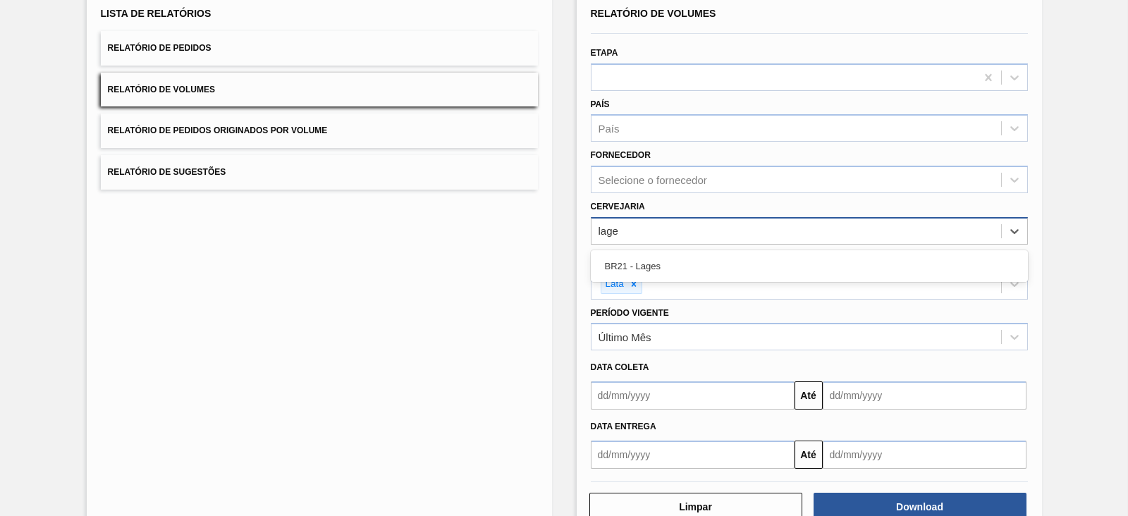
type input "lages"
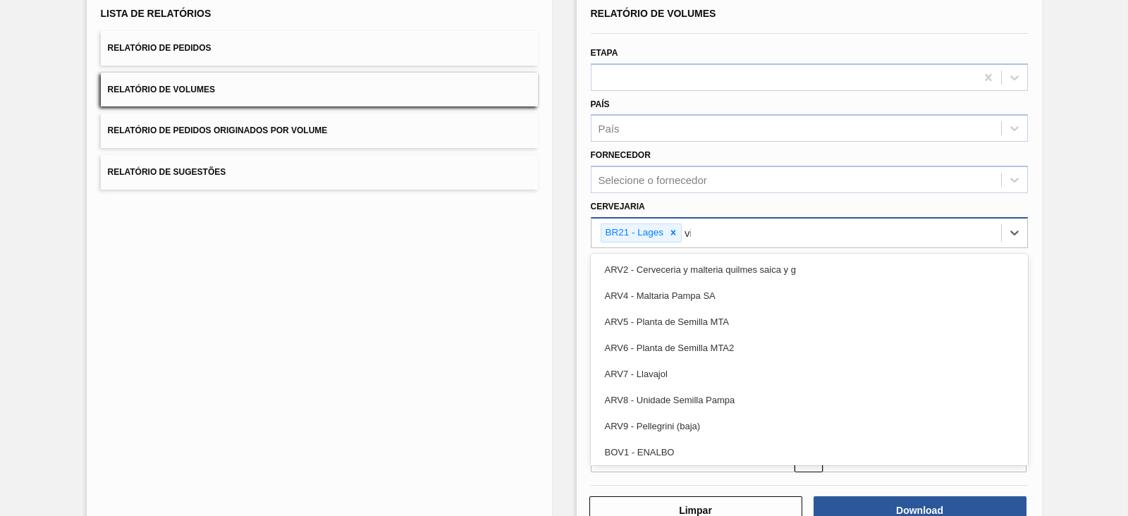
type input "viam"
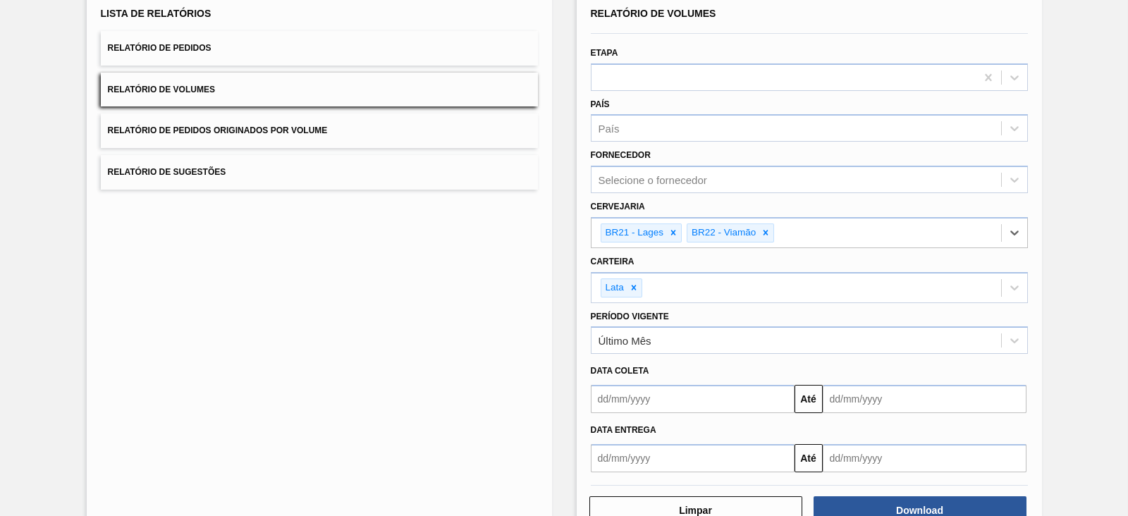
scroll to position [141, 0]
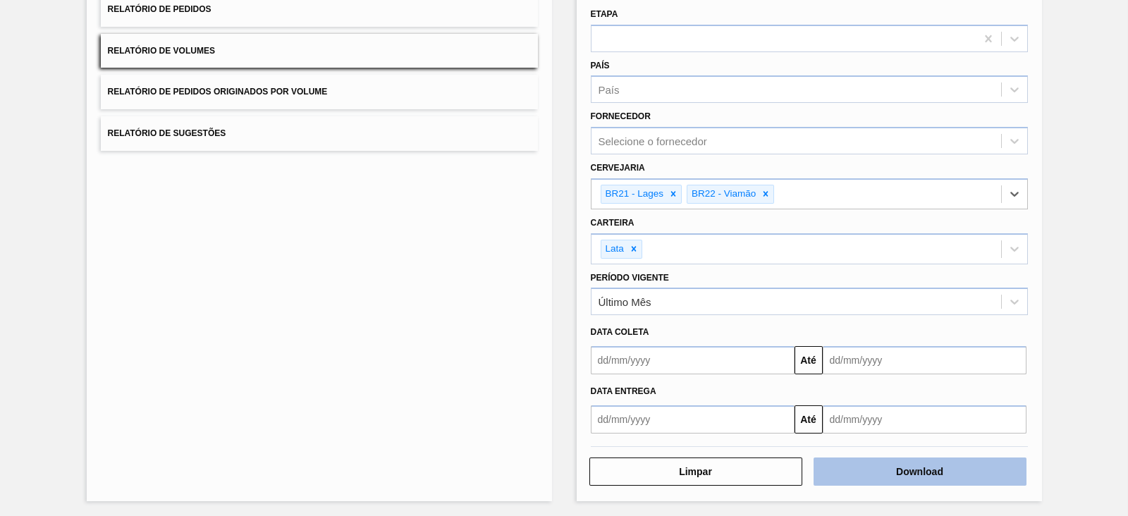
click at [931, 458] on button "Download" at bounding box center [920, 472] width 213 height 28
